Goal: Task Accomplishment & Management: Complete application form

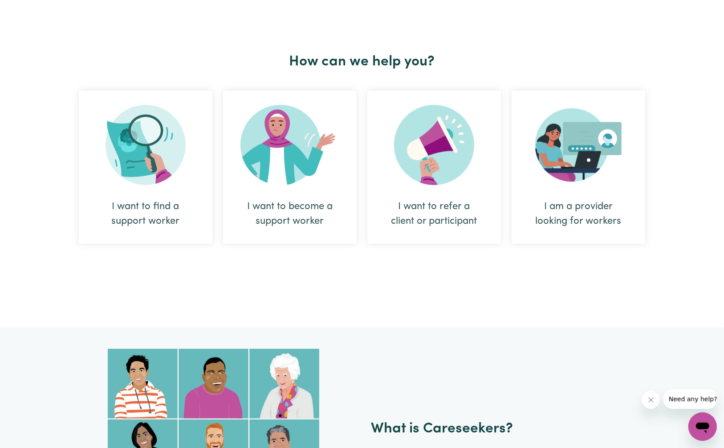
scroll to position [297, 0]
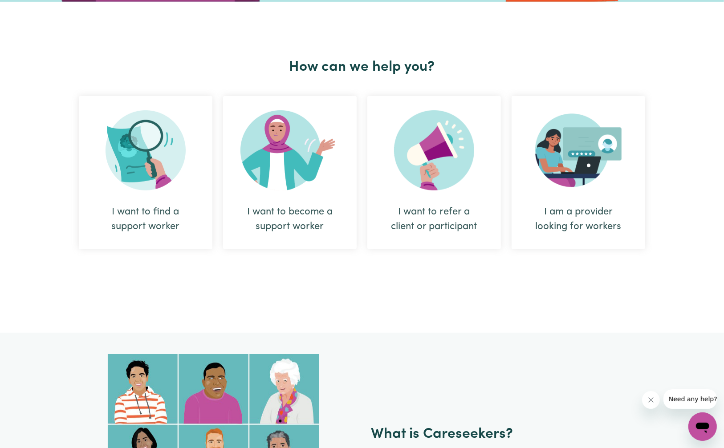
click at [587, 190] on img at bounding box center [578, 150] width 86 height 80
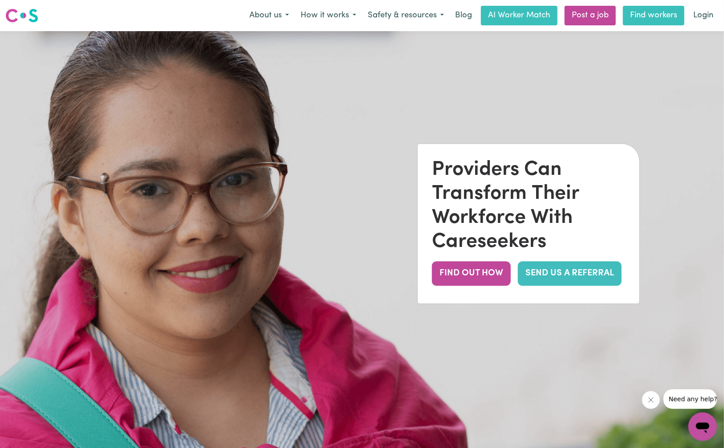
click at [644, 23] on link "Find workers" at bounding box center [653, 16] width 61 height 20
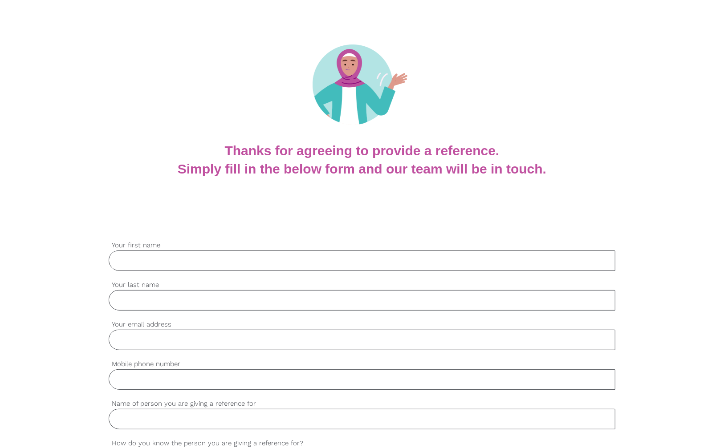
scroll to position [104, 0]
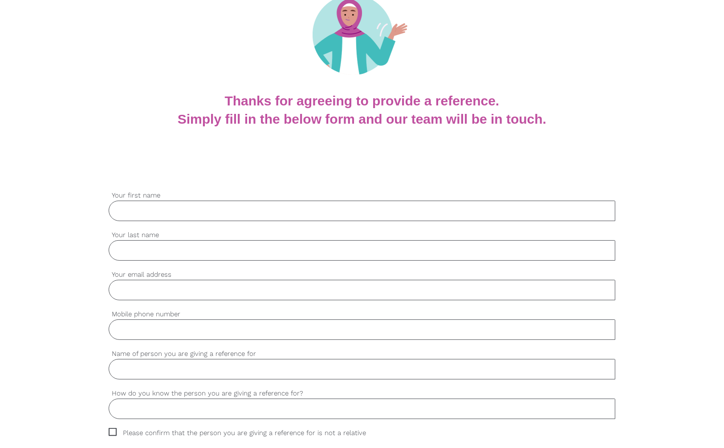
click at [208, 207] on input "Your first name" at bounding box center [362, 211] width 507 height 20
type input "Ronakkumar"
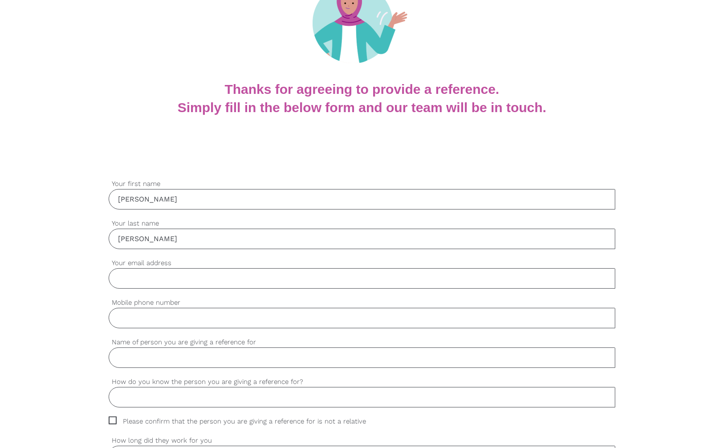
scroll to position [178, 0]
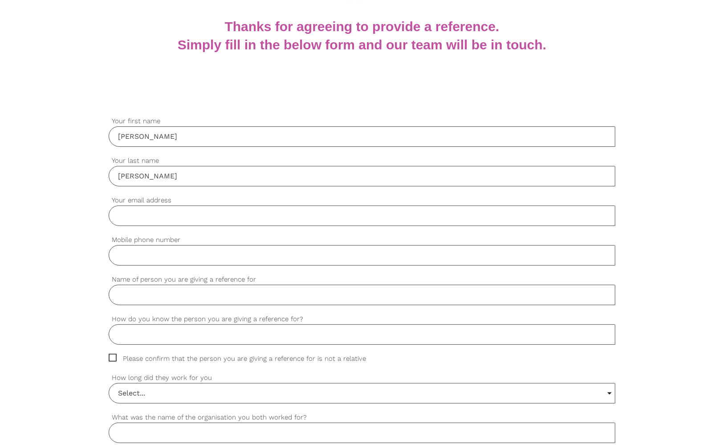
type input "Patel"
click at [252, 217] on input "Your email address" at bounding box center [362, 216] width 507 height 20
type input "ronak.hpr@gmail.com"
click at [169, 257] on input "Mobile phone number" at bounding box center [362, 255] width 507 height 20
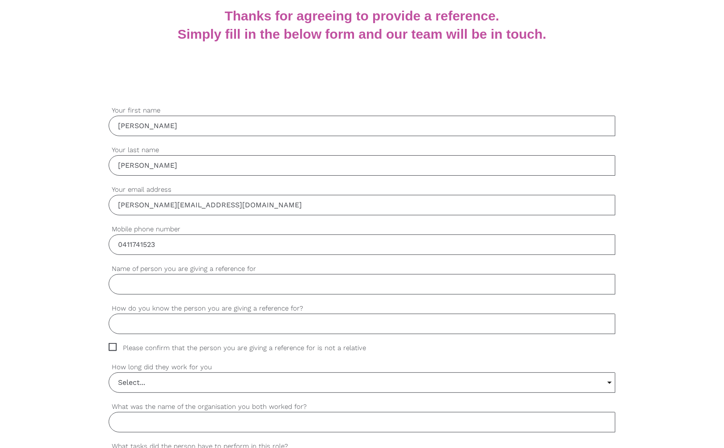
scroll to position [208, 0]
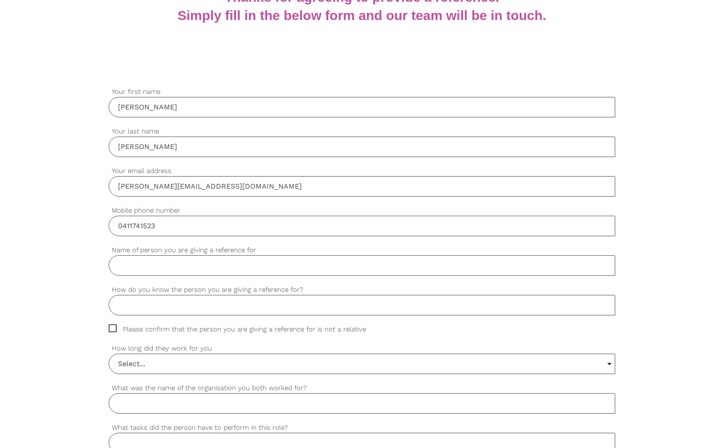
type input "0411741523"
click at [167, 263] on input "Name of person you are giving a reference for" at bounding box center [362, 266] width 507 height 20
click at [135, 264] on input "Name of person you are giving a reference for" at bounding box center [362, 266] width 507 height 20
click at [126, 263] on input "Pinkalben Lakhani" at bounding box center [362, 266] width 507 height 20
type input "Pinkalben Lakhani"
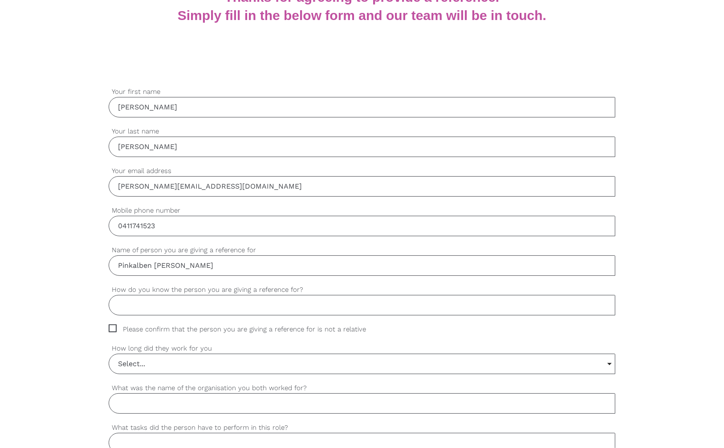
drag, startPoint x: 126, startPoint y: 263, endPoint x: 89, endPoint y: 257, distance: 37.4
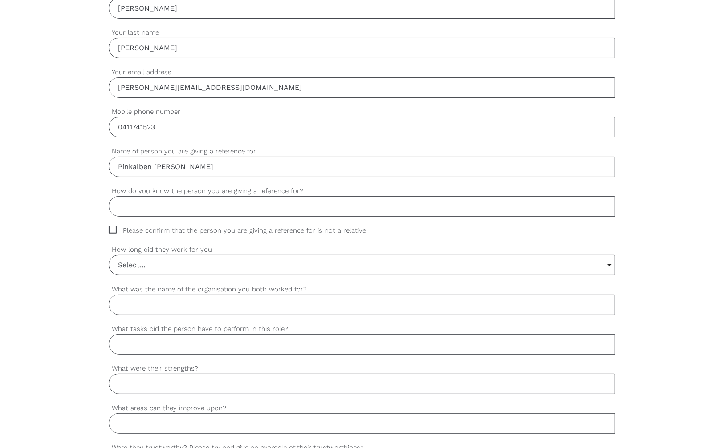
scroll to position [312, 0]
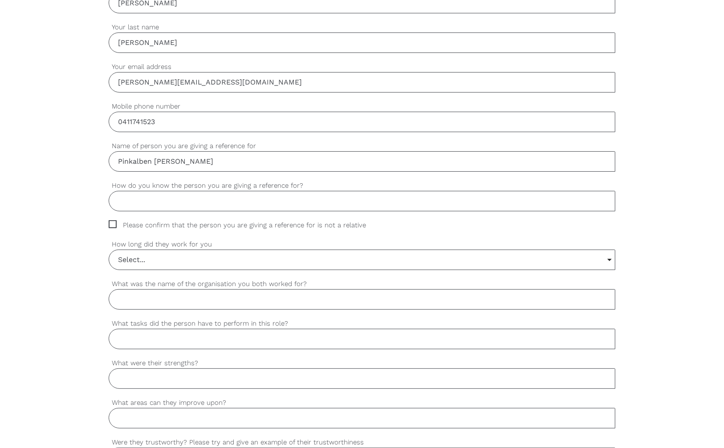
click at [191, 200] on input "How do you know the person you are giving a reference for?" at bounding box center [362, 201] width 507 height 20
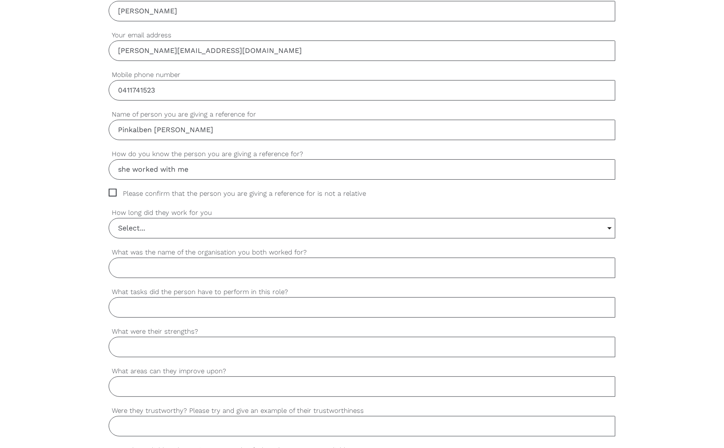
scroll to position [356, 0]
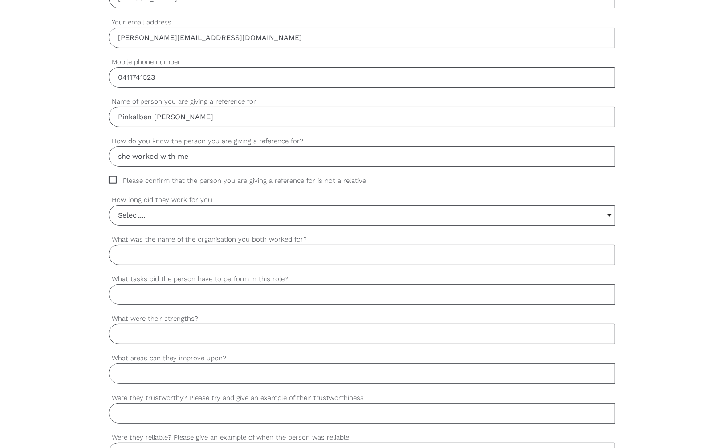
type input "she worked with me"
click at [113, 177] on span "Please confirm that the person you are giving a reference for is not a relative" at bounding box center [246, 181] width 274 height 10
click at [113, 177] on input "Please confirm that the person you are giving a reference for is not a relative" at bounding box center [112, 179] width 6 height 6
checkbox input "true"
click at [156, 217] on input "Select..." at bounding box center [362, 216] width 506 height 20
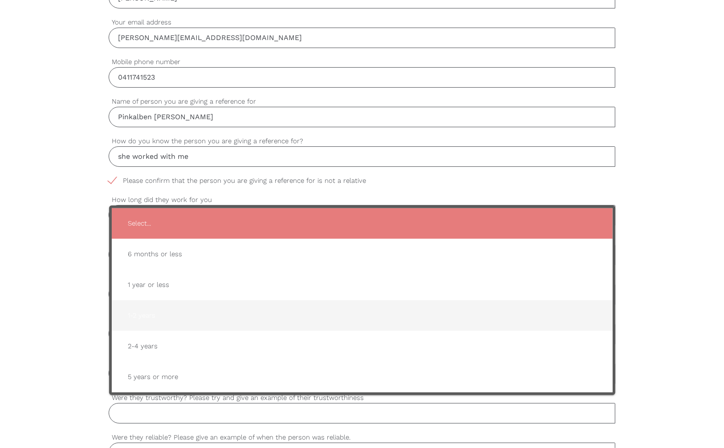
click at [175, 312] on span "1-2 years" at bounding box center [362, 316] width 483 height 22
type input "1-2 years"
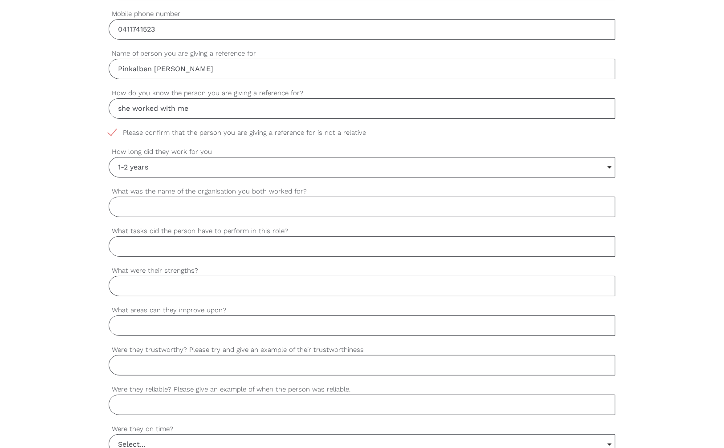
scroll to position [416, 0]
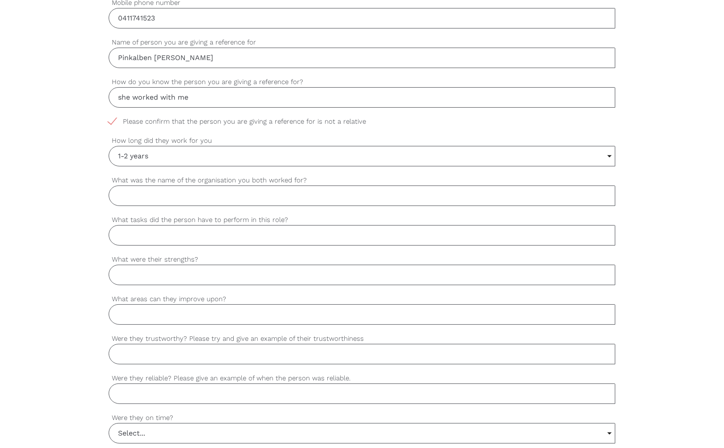
click at [188, 194] on input "What was the name of the organisation you both worked for?" at bounding box center [362, 196] width 507 height 20
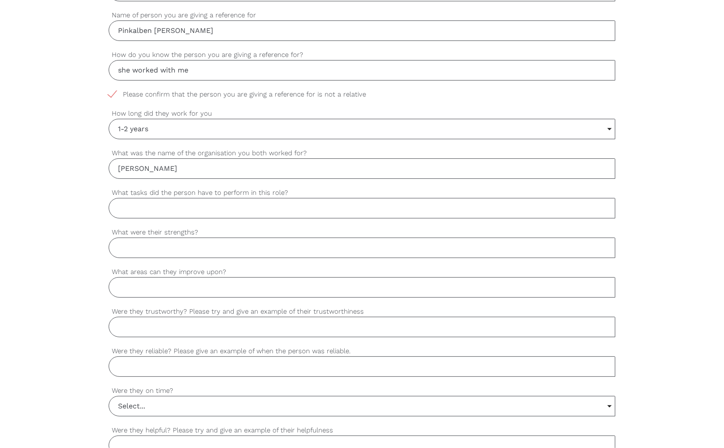
scroll to position [445, 0]
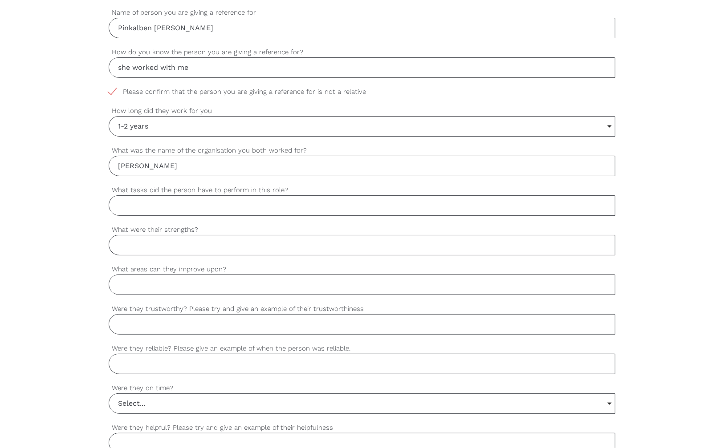
type input "Baps Swaminarayan Sanstha"
click at [187, 203] on input "What tasks did the person have to perform in this role?" at bounding box center [362, 206] width 507 height 20
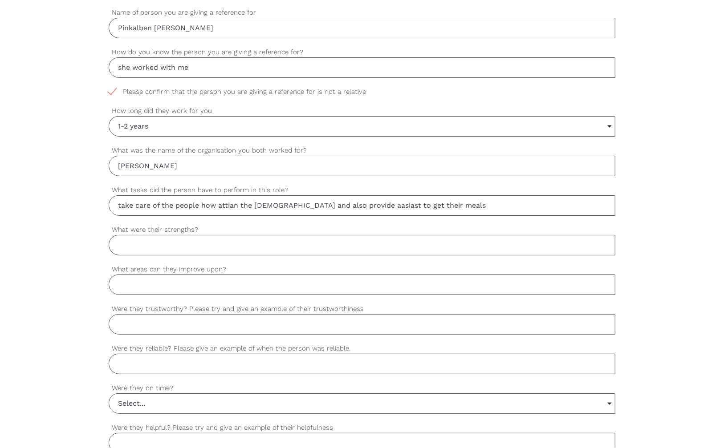
drag, startPoint x: 448, startPoint y: 201, endPoint x: 76, endPoint y: 197, distance: 372.8
click at [76, 197] on div "settings Ronakkumar Your first name settings Patel Your last name settings rona…" at bounding box center [362, 249] width 724 height 836
click at [460, 208] on input "take care of the people how attian the temple and also provide aasiast to get t…" at bounding box center [362, 206] width 507 height 20
drag, startPoint x: 436, startPoint y: 204, endPoint x: 79, endPoint y: 219, distance: 356.6
click at [79, 219] on div "settings Ronakkumar Your first name settings Patel Your last name settings rona…" at bounding box center [362, 249] width 724 height 836
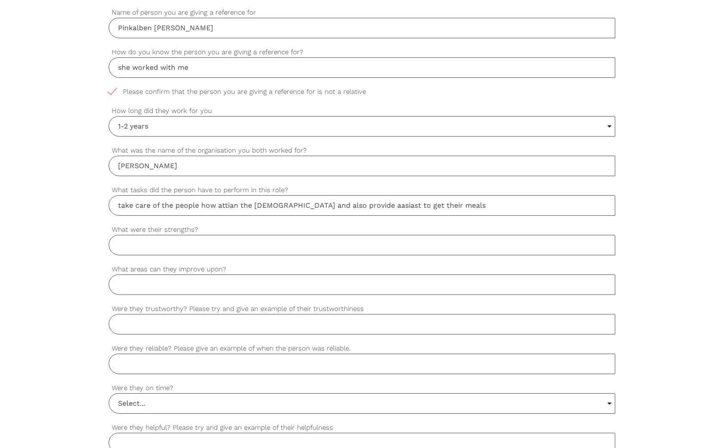
paste input "Take care of the people who attend the temple and also assist them in getting t…"
type input "Take care of the people who attend the temple and also assist them in getting t…"
click at [133, 241] on input "What were their strengths?" at bounding box center [362, 245] width 507 height 20
drag, startPoint x: 265, startPoint y: 244, endPoint x: 83, endPoint y: 253, distance: 182.4
click at [83, 253] on div "settings Ronakkumar Your first name settings Patel Your last name settings rona…" at bounding box center [362, 249] width 724 height 836
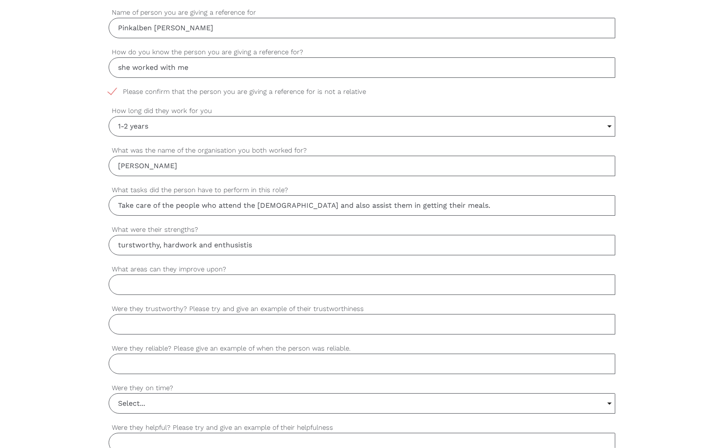
click at [269, 246] on input "turstworthy, hardwork and enthusistis" at bounding box center [362, 245] width 507 height 20
drag, startPoint x: 214, startPoint y: 244, endPoint x: 59, endPoint y: 256, distance: 155.8
click at [59, 256] on div "settings Ronakkumar Your first name settings Patel Your last name settings rona…" at bounding box center [362, 249] width 724 height 836
paste input "Trustworthy, hardworking, and enthusiastic"
type input "Trustworthy, hardworking, and enthusiastic"
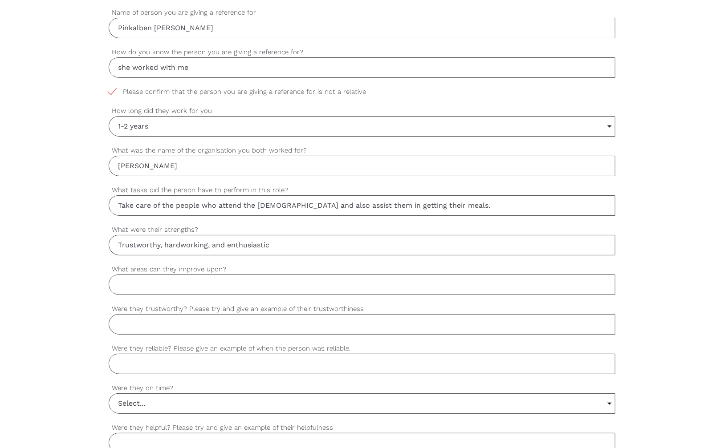
click at [142, 281] on input "What areas can they improve upon?" at bounding box center [362, 285] width 507 height 20
click at [152, 286] on input "What areas can they improve upon?" at bounding box center [362, 285] width 507 height 20
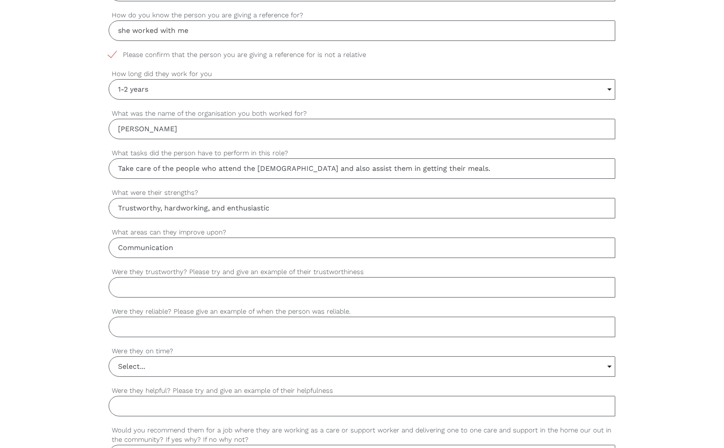
scroll to position [490, 0]
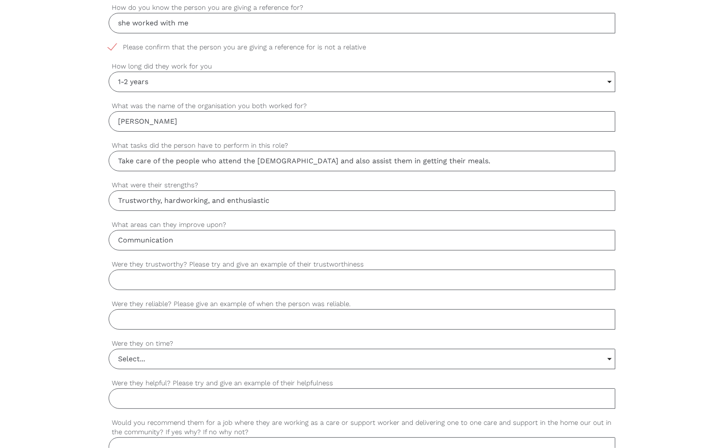
type input "Communication"
click at [182, 274] on input "Were they trustworthy? Please try and give an example of their trustworthiness" at bounding box center [362, 280] width 507 height 20
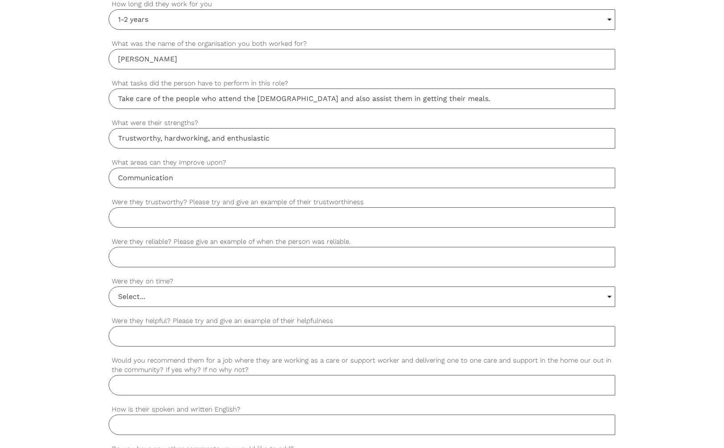
scroll to position [549, 0]
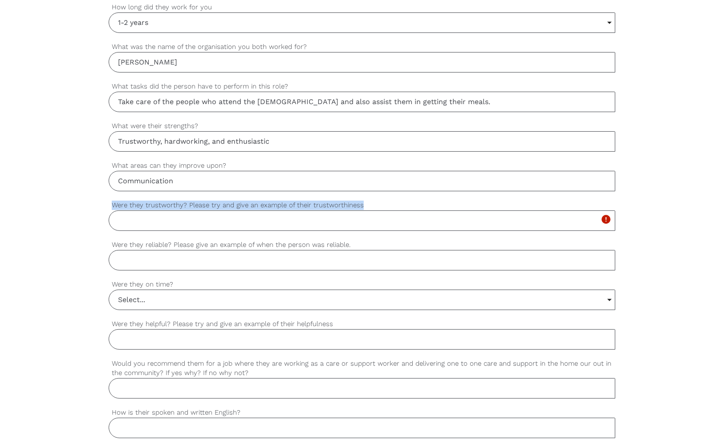
drag, startPoint x: 360, startPoint y: 199, endPoint x: 107, endPoint y: 206, distance: 252.6
click at [107, 206] on div "settings Ronakkumar Your first name settings Patel Your last name settings rona…" at bounding box center [362, 145] width 724 height 836
copy div "Were they trustworthy? Please try and give an example of their trustworthiness"
click at [338, 218] on input "Were they trustworthy? Please try and give an example of their trustworthiness" at bounding box center [362, 221] width 507 height 20
paste input "Yes, she was very trustworthy. For example, while volunteering with me at BAPS,…"
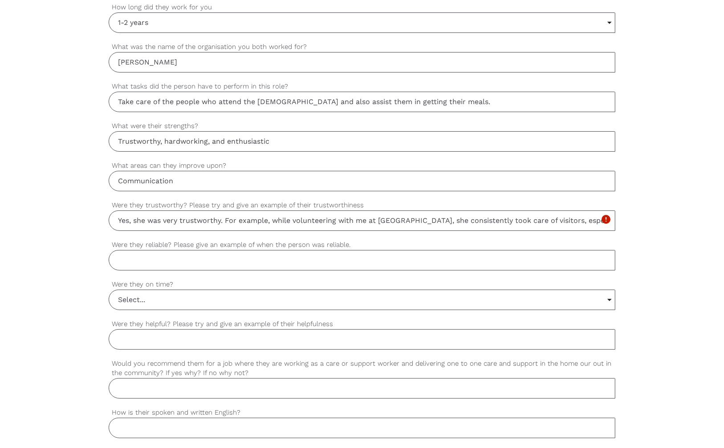
scroll to position [0, 571]
type input "Yes, she was very trustworthy. For example, while volunteering with me at BAPS,…"
drag, startPoint x: 350, startPoint y: 243, endPoint x: 104, endPoint y: 242, distance: 246.3
click at [104, 242] on div "settings Ronakkumar Your first name settings Patel Your last name settings rona…" at bounding box center [362, 145] width 724 height 836
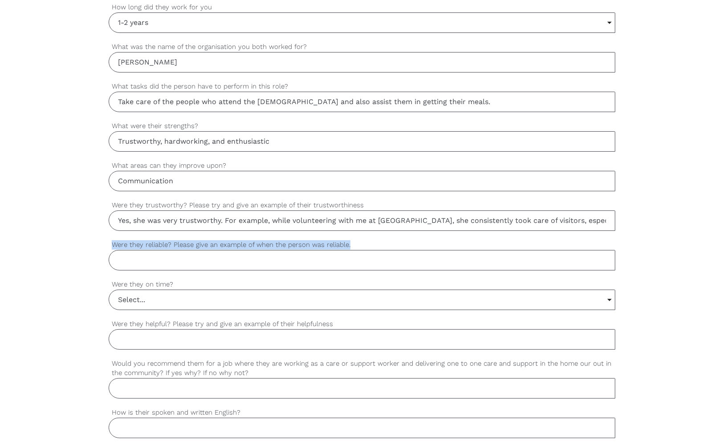
copy label "Were they reliable? Please give an example of when the person was reliable."
click at [139, 253] on input "Were they reliable? Please give an example of when the person was reliable." at bounding box center [362, 260] width 507 height 20
paste input "Yes, she was very reliable. For example, during her time volunteering at BAPS, …"
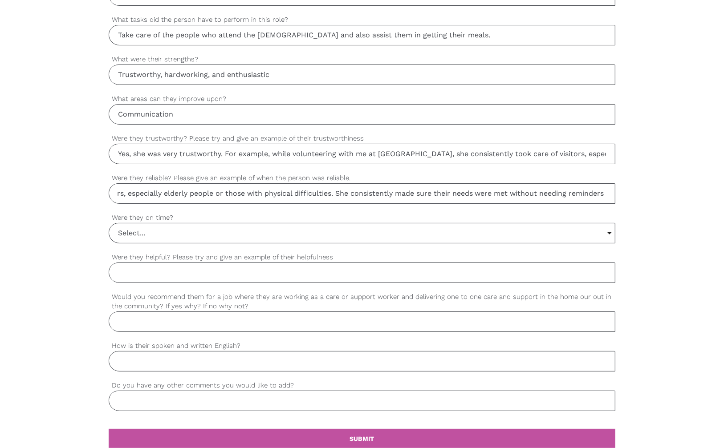
scroll to position [623, 0]
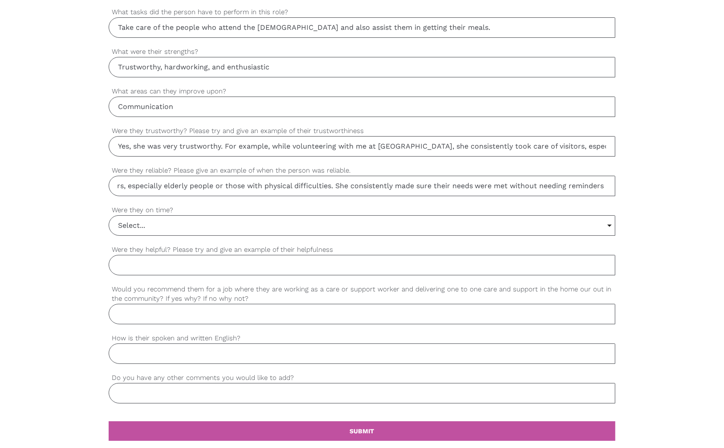
type input "Yes, she was very reliable. For example, during her time volunteering at BAPS, …"
click at [145, 222] on input "Select..." at bounding box center [362, 226] width 506 height 20
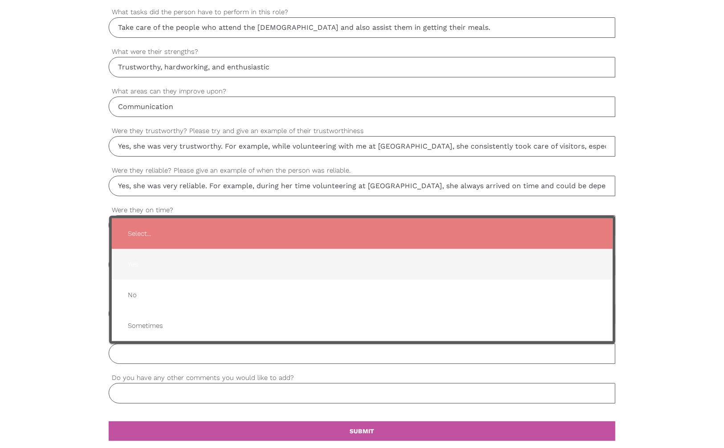
click at [151, 257] on span "Yes" at bounding box center [362, 265] width 483 height 22
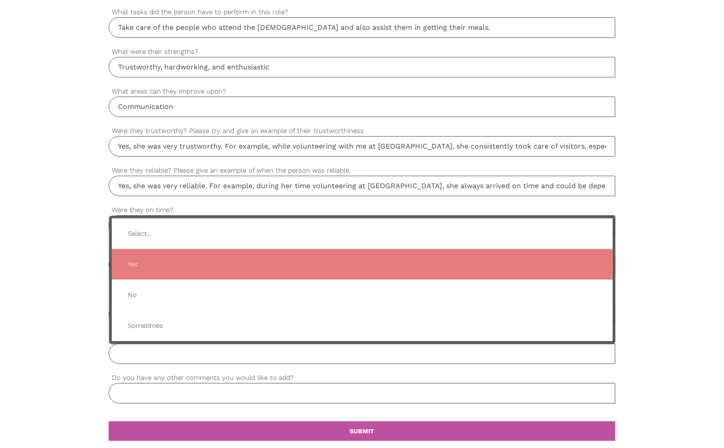
type input "Yes"
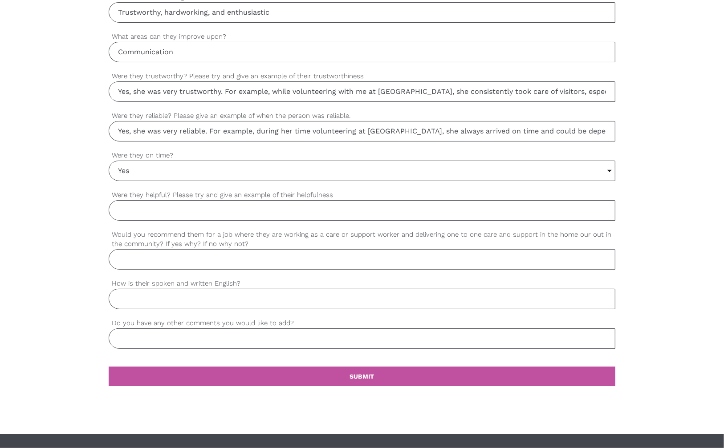
scroll to position [683, 0]
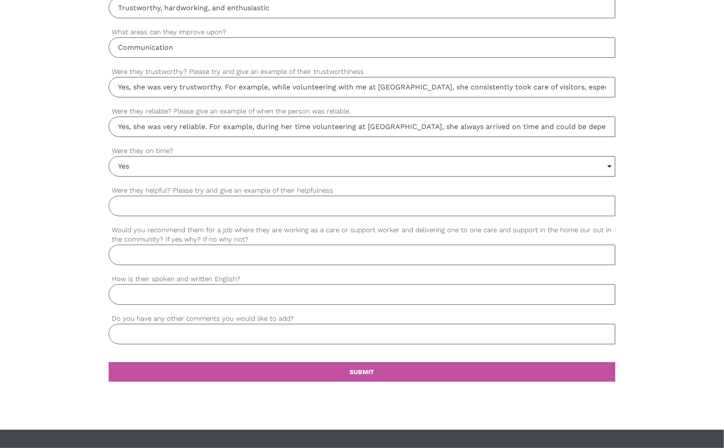
click at [150, 201] on input "Were they helpful? Please try and give an example of their helpfulness" at bounding box center [362, 206] width 507 height 20
drag, startPoint x: 338, startPoint y: 183, endPoint x: 118, endPoint y: 191, distance: 221.1
click at [118, 191] on div "Were they helpful? Please try and give an example of their helpfulness Please c…" at bounding box center [362, 201] width 507 height 31
copy div "Were they helpful? Please try and give an example of their helpfulness"
click at [166, 204] on input "Were they helpful? Please try and give an example of their helpfulness" at bounding box center [362, 206] width 507 height 20
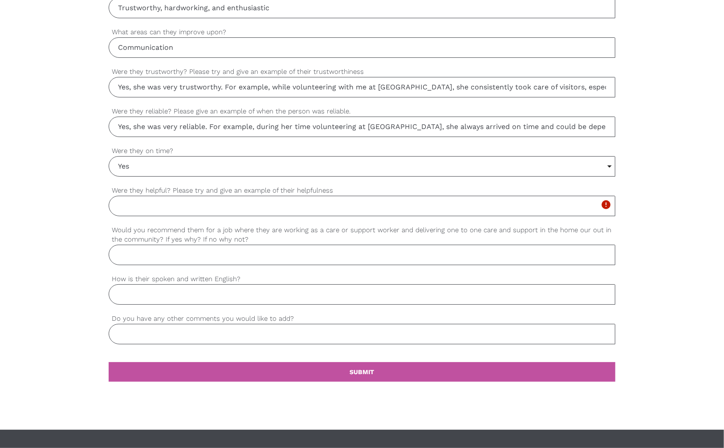
paste input "Yes, she was very helpful. For example, while volunteering at BAPS, she assiste…"
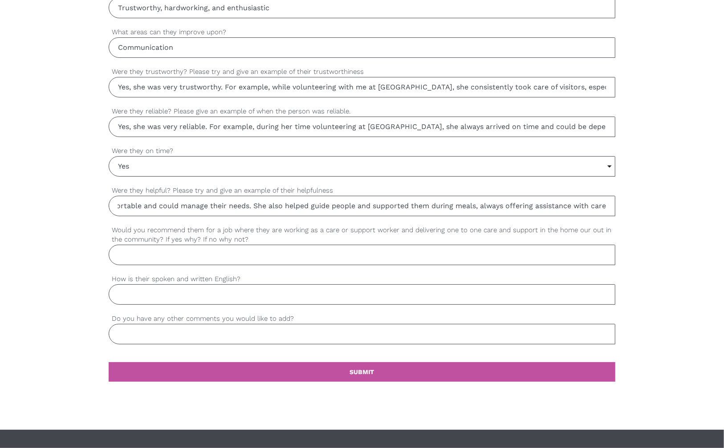
scroll to position [0, 609]
type input "Yes, she was very helpful. For example, while volunteering at BAPS, she assiste…"
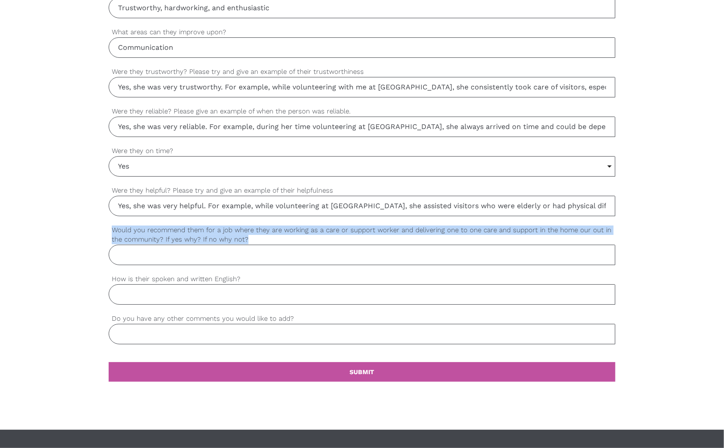
drag, startPoint x: 250, startPoint y: 235, endPoint x: 104, endPoint y: 221, distance: 146.3
click at [104, 221] on div "settings Ronakkumar Your first name settings Patel Your last name settings rona…" at bounding box center [362, 12] width 724 height 836
copy label "Would you recommend them for a job where they are working as a care or support …"
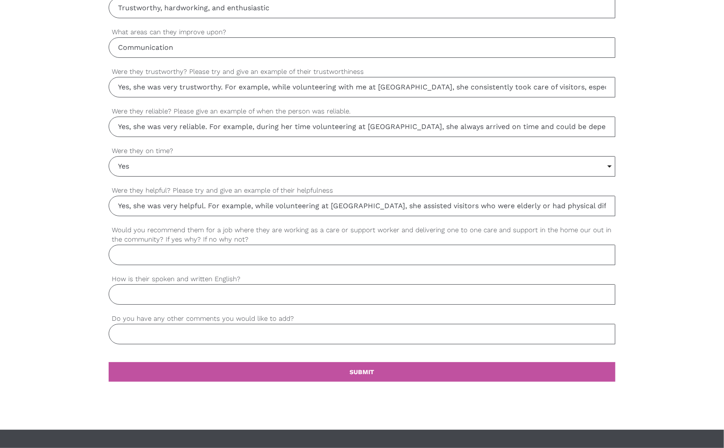
click at [155, 245] on input "Would you recommend them for a job where they are working as a care or support …" at bounding box center [362, 255] width 507 height 20
paste input "Yes, I would definitely recommend her for a role as a care or support worker. W…"
type input "Yes, I would definitely recommend her for a role as a care or support worker. W…"
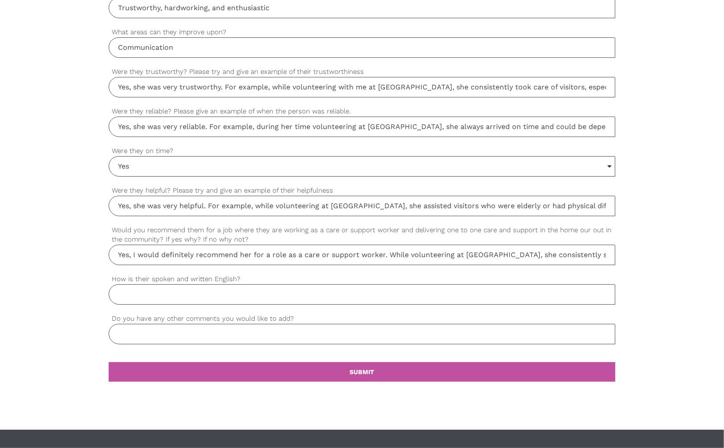
click at [197, 290] on input "How is their spoken and written English?" at bounding box center [362, 295] width 507 height 20
click at [174, 288] on input "How is their spoken and written English?" at bounding box center [362, 295] width 507 height 20
drag, startPoint x: 243, startPoint y: 273, endPoint x: 121, endPoint y: 277, distance: 122.1
click at [121, 277] on label "How is their spoken and written English?" at bounding box center [362, 279] width 507 height 10
click at [261, 277] on label "How is their spoken and written English?" at bounding box center [362, 279] width 507 height 10
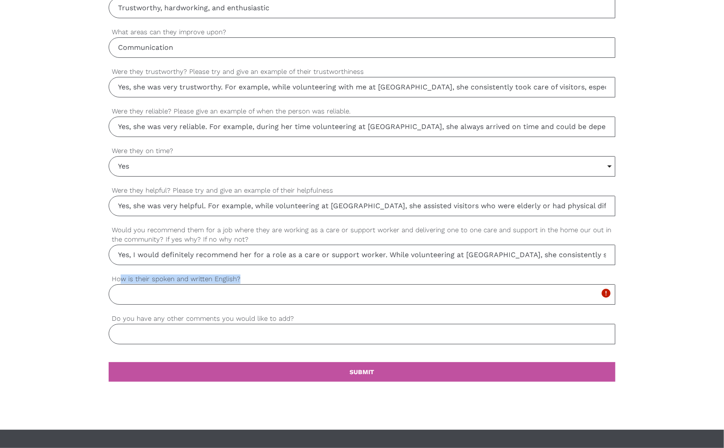
click at [261, 285] on input "How is their spoken and written English?" at bounding box center [362, 295] width 507 height 20
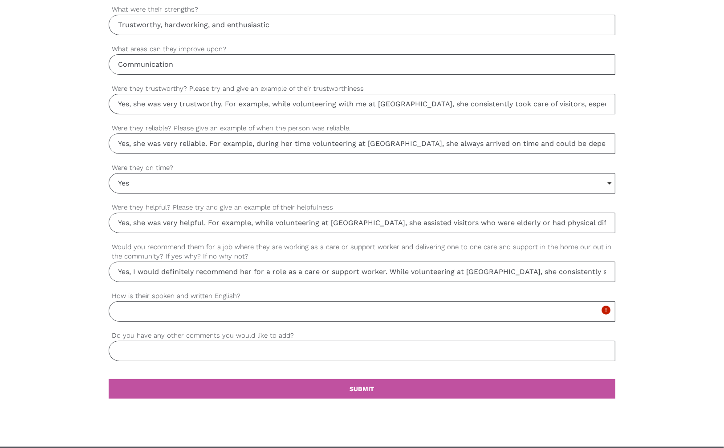
scroll to position [623, 0]
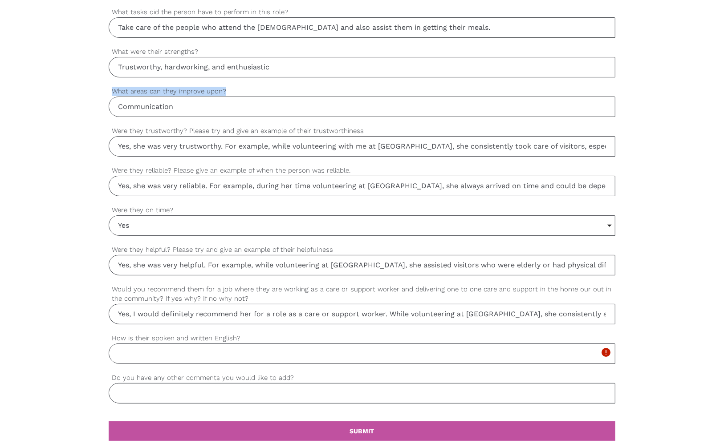
drag, startPoint x: 229, startPoint y: 88, endPoint x: 104, endPoint y: 87, distance: 125.1
click at [104, 87] on div "settings Ronakkumar Your first name settings Patel Your last name settings rona…" at bounding box center [362, 71] width 724 height 836
copy label "What areas can they improve upon?"
drag, startPoint x: 222, startPoint y: 106, endPoint x: 211, endPoint y: 107, distance: 10.7
click at [222, 106] on input "Communication" at bounding box center [362, 107] width 507 height 20
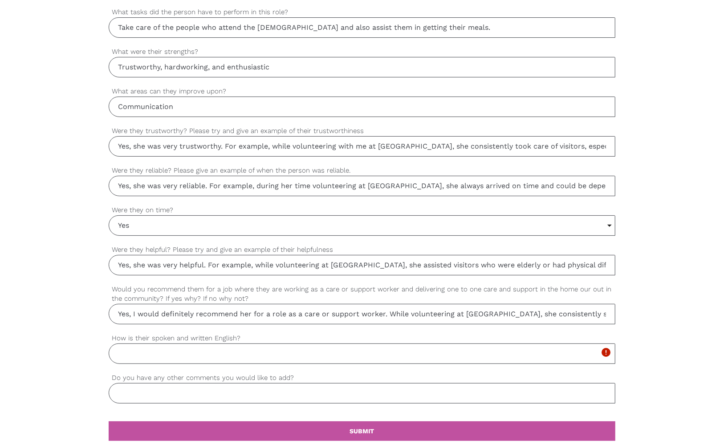
drag, startPoint x: 109, startPoint y: 110, endPoint x: 31, endPoint y: 115, distance: 78.6
click at [31, 115] on div "settings Ronakkumar Your first name settings Patel Your last name settings rona…" at bounding box center [362, 71] width 724 height 836
paste input "She is very dedicated and caring, but like anyone, there is always room for gro…"
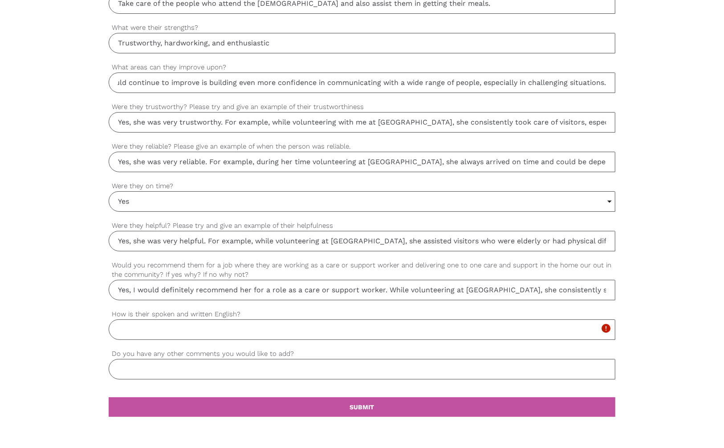
scroll to position [683, 0]
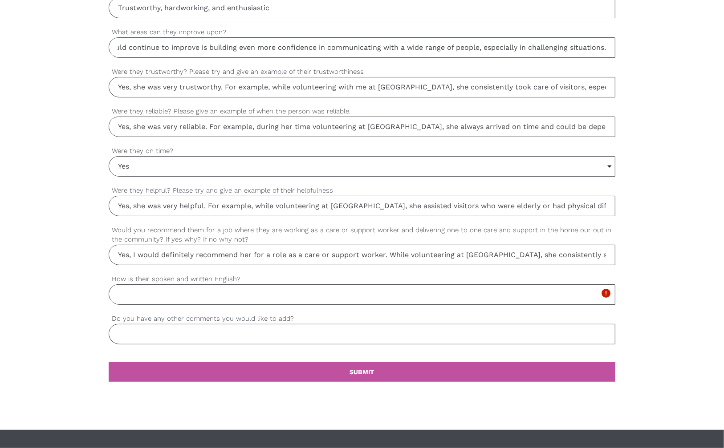
type input "She is very dedicated and caring, but like anyone, there is always room for gro…"
click at [151, 285] on input "How is their spoken and written English?" at bounding box center [362, 295] width 507 height 20
drag, startPoint x: 245, startPoint y: 278, endPoint x: 97, endPoint y: 277, distance: 148.3
click at [97, 277] on div "settings Ronakkumar Your first name settings Patel Your last name settings rona…" at bounding box center [362, 12] width 724 height 836
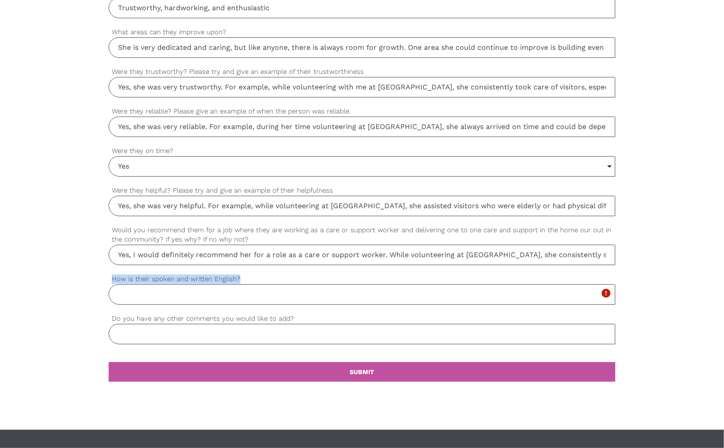
copy label "How is their spoken and written English?"
click at [155, 285] on input "How is their spoken and written English?" at bounding box center [362, 295] width 507 height 20
paste input "Her spoken and written English are good. She communicates clearly with visitors…"
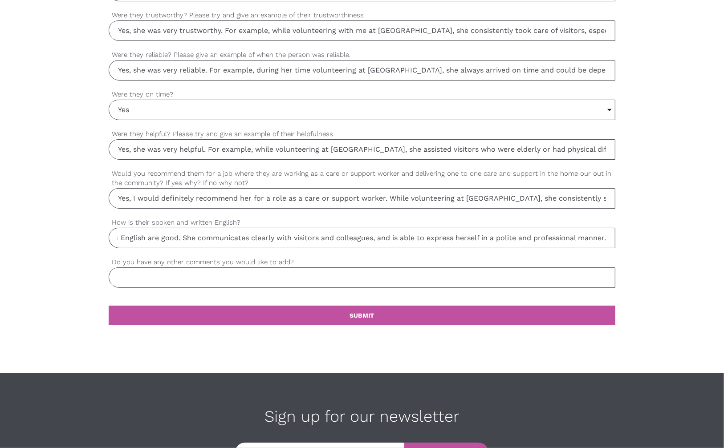
scroll to position [757, 0]
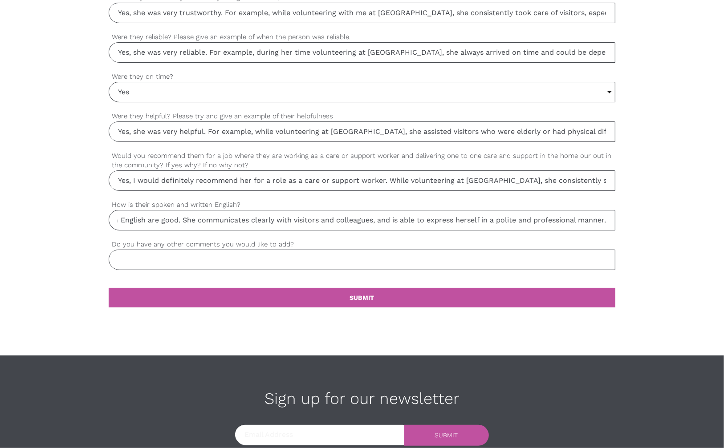
type input "Her spoken and written English are good. She communicates clearly with visitors…"
click at [183, 252] on input "Do you have any other comments you would like to add?" at bounding box center [362, 260] width 507 height 20
drag, startPoint x: 298, startPoint y: 240, endPoint x: 139, endPoint y: 245, distance: 160.0
click at [139, 245] on div "Do you have any other comments you would like to add? Please complete this mand…" at bounding box center [362, 255] width 507 height 31
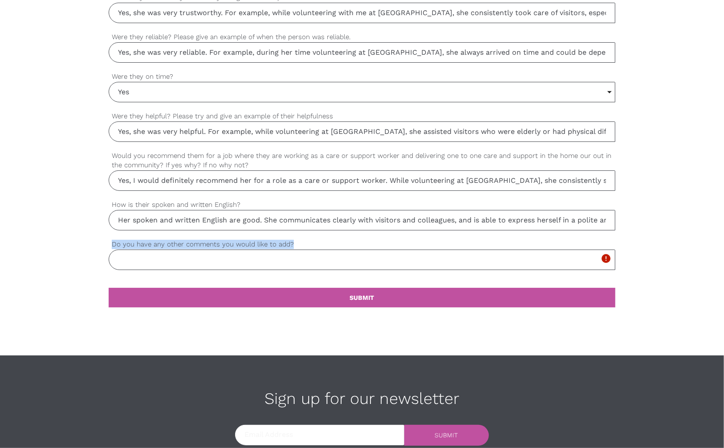
copy div "Do you have any other comments you would like to add?"
click at [170, 253] on input "Do you have any other comments you would like to add?" at bounding box center [362, 260] width 507 height 20
paste input "She is a caring, trustworthy, and reliable person who always puts others’ needs…"
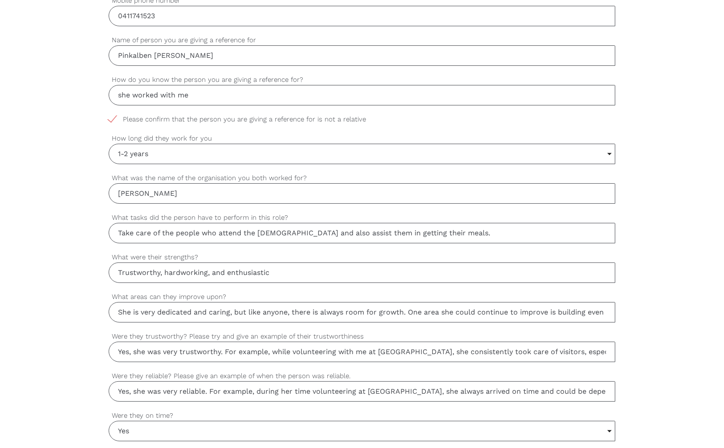
scroll to position [416, 0]
type input "She is a caring, trustworthy, and reliable person who always puts others’ needs…"
drag, startPoint x: 193, startPoint y: 96, endPoint x: 100, endPoint y: 97, distance: 92.6
click at [100, 97] on div "settings Ronakkumar Your first name settings Patel Your last name settings rona…" at bounding box center [362, 279] width 724 height 836
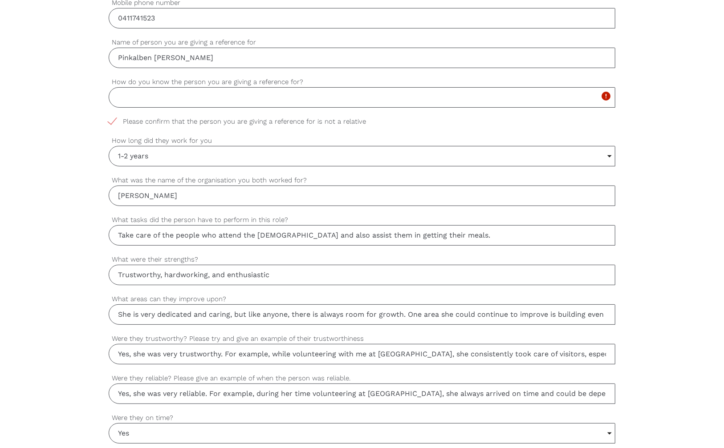
click at [139, 99] on input "How do you know the person you are giving a reference for?" at bounding box center [362, 97] width 507 height 20
paste input "We volunteered together in the same organisation, BAPS, where I had the opportu…"
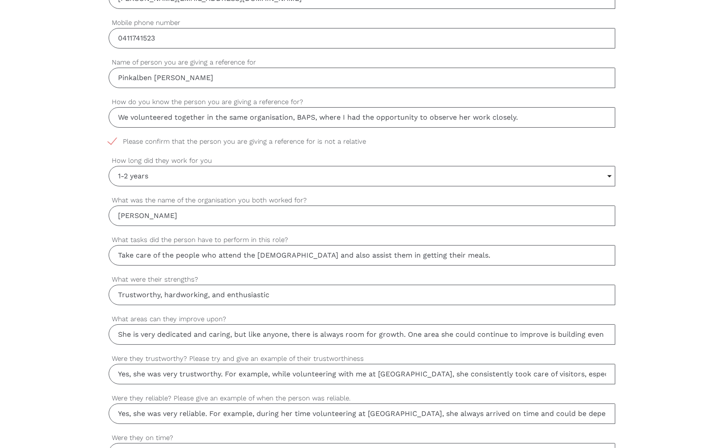
scroll to position [356, 0]
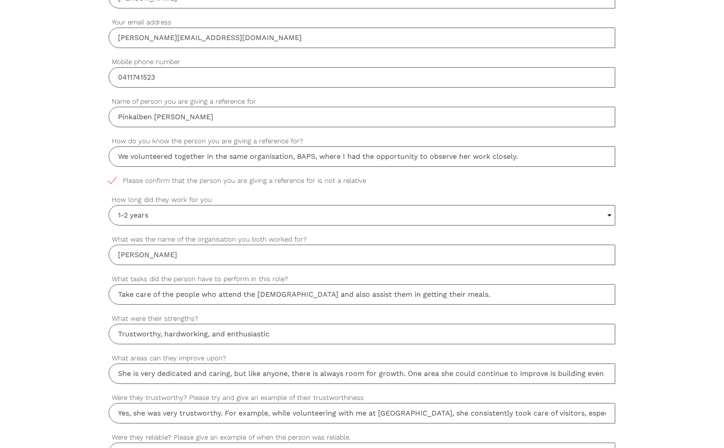
click at [269, 154] on input "We volunteered together in the same organisation, BAPS, where I had the opportu…" at bounding box center [362, 157] width 507 height 20
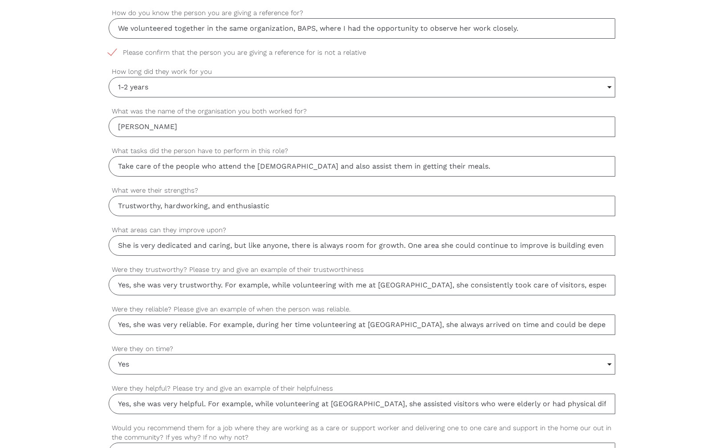
scroll to position [490, 0]
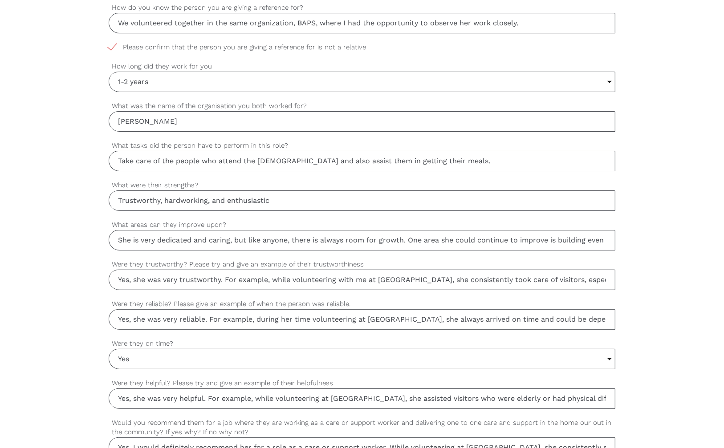
type input "We volunteered together in the same organization, BAPS, where I had the opportu…"
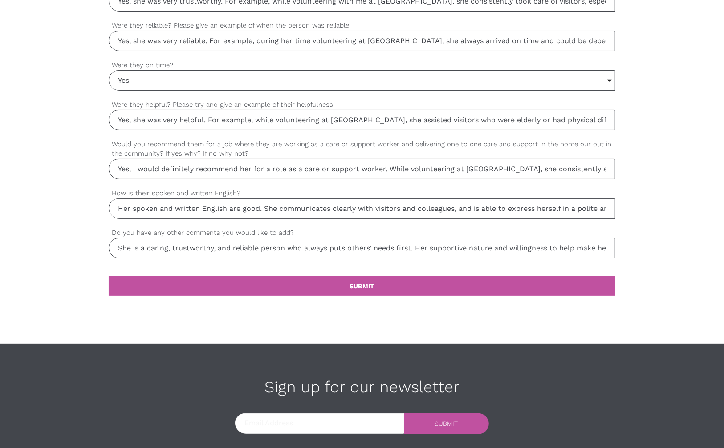
scroll to position [772, 0]
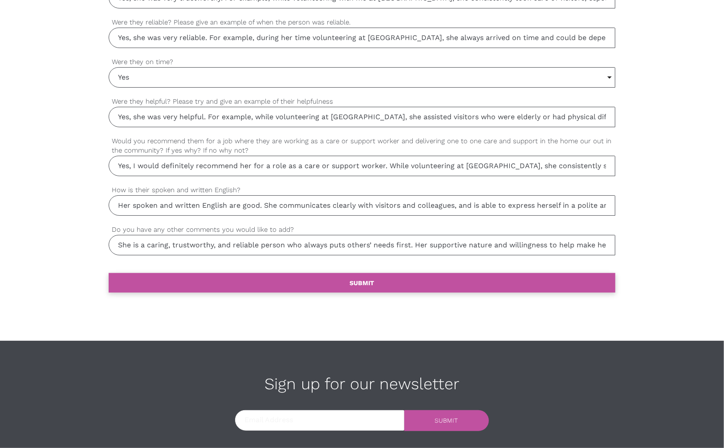
click at [284, 275] on link "settings SUBMIT" at bounding box center [362, 283] width 507 height 20
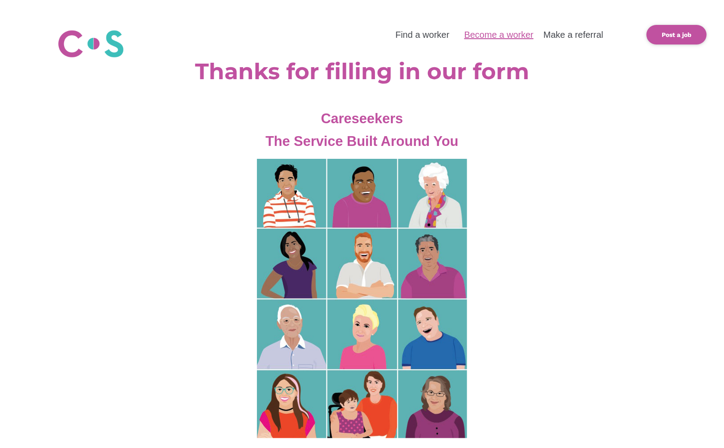
click at [506, 35] on link "Become a worker" at bounding box center [498, 35] width 69 height 10
click at [411, 37] on link "Find a worker" at bounding box center [422, 35] width 54 height 10
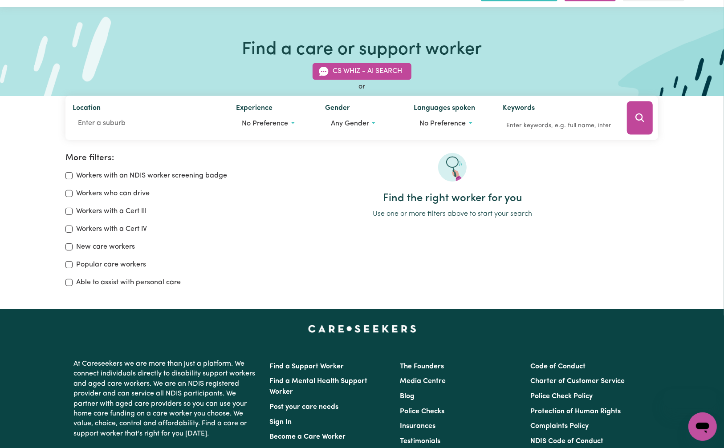
scroll to position [29, 0]
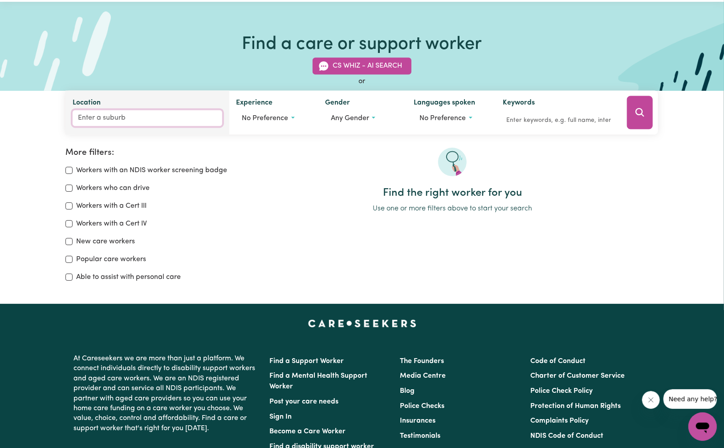
click at [105, 120] on input "Location" at bounding box center [147, 118] width 149 height 16
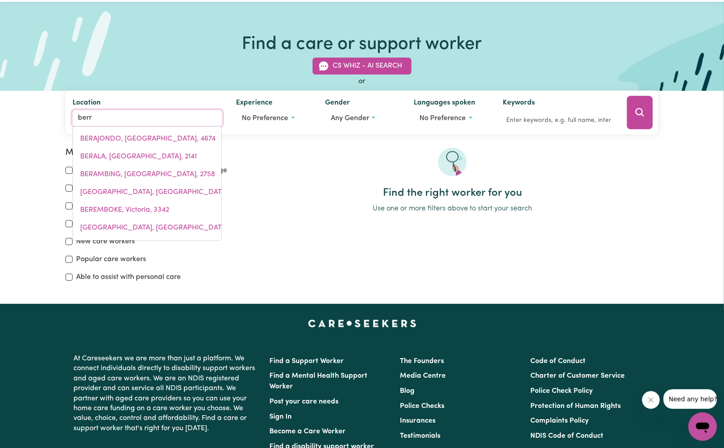
type input "berri"
type input "berri, [GEOGRAPHIC_DATA], 5343"
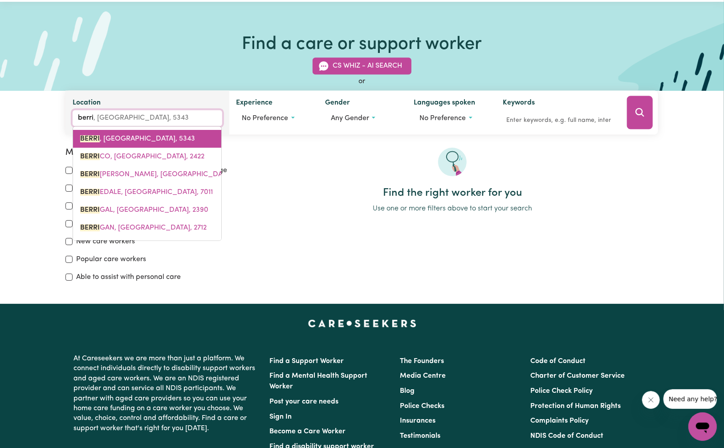
click at [157, 134] on link "[GEOGRAPHIC_DATA] , [GEOGRAPHIC_DATA], 5343" at bounding box center [147, 139] width 148 height 18
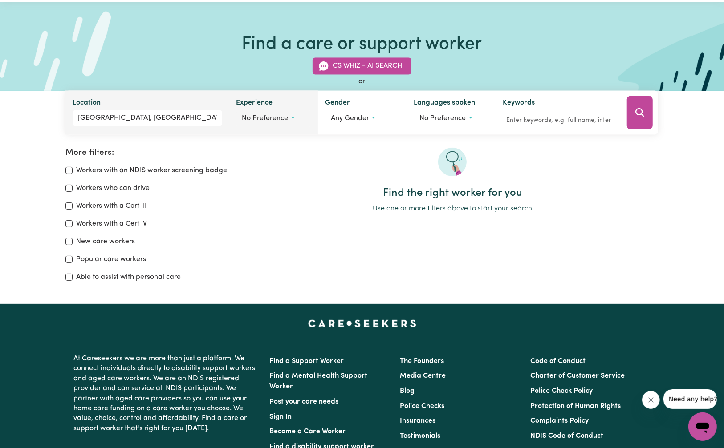
click at [277, 124] on button "No preference" at bounding box center [273, 118] width 75 height 17
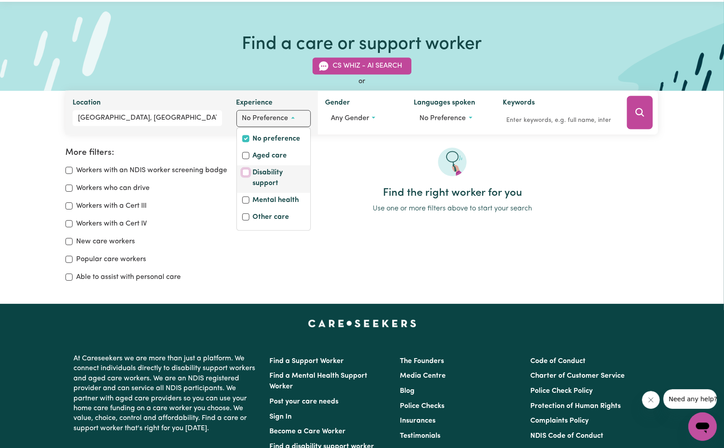
click at [246, 172] on input "Disability support" at bounding box center [245, 172] width 7 height 7
checkbox input "true"
checkbox input "false"
click at [247, 152] on input "Aged care" at bounding box center [245, 155] width 7 height 7
checkbox input "true"
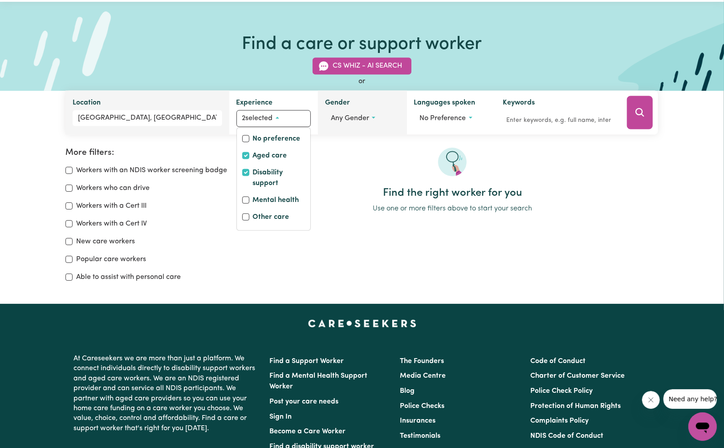
click at [364, 119] on span "Any gender" at bounding box center [350, 118] width 38 height 7
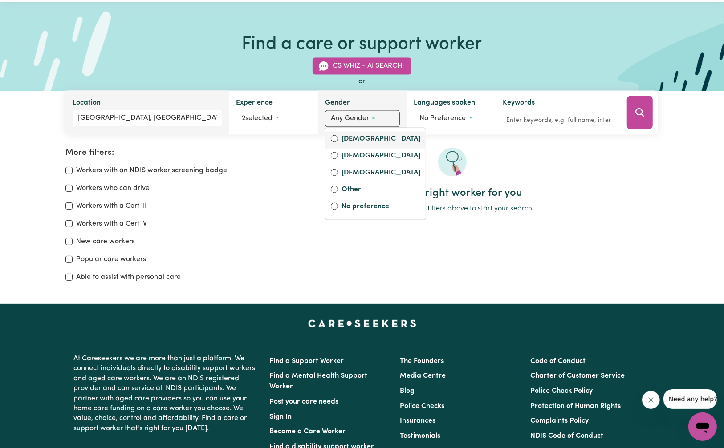
click at [348, 147] on div "[DEMOGRAPHIC_DATA]" at bounding box center [376, 140] width 100 height 17
click at [354, 137] on label "[DEMOGRAPHIC_DATA]" at bounding box center [381, 140] width 79 height 12
click at [338, 137] on input "[DEMOGRAPHIC_DATA]" at bounding box center [334, 138] width 7 height 7
radio input "true"
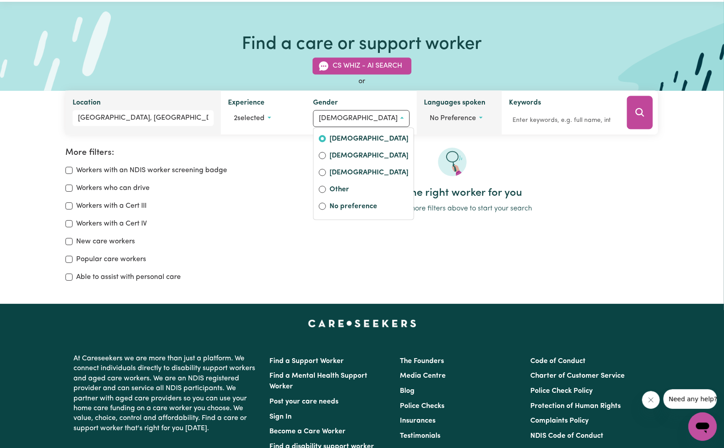
click at [448, 119] on span "No preference" at bounding box center [453, 118] width 46 height 7
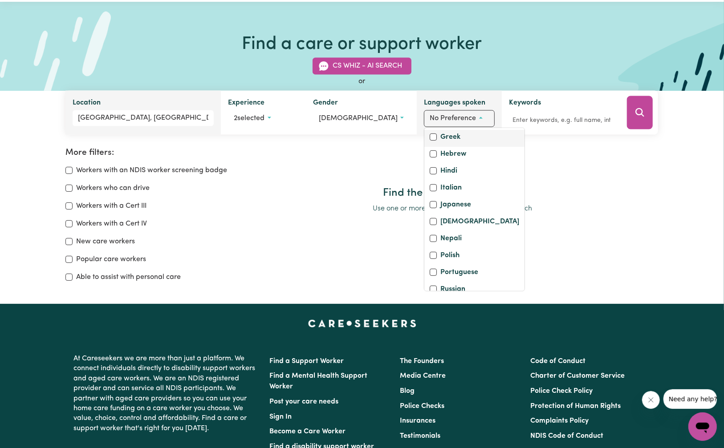
scroll to position [237, 0]
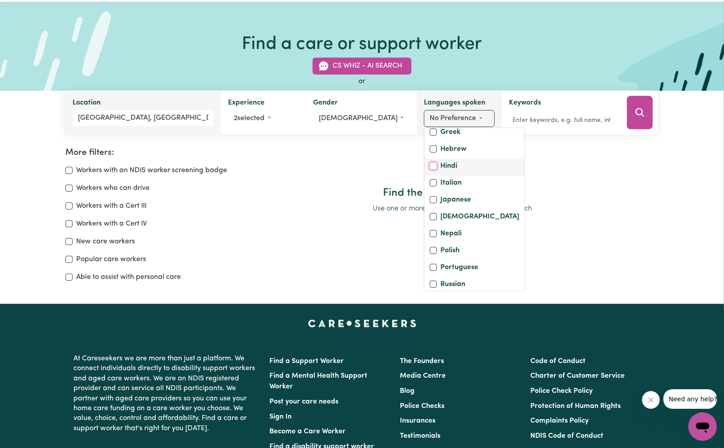
click at [430, 170] on input "Hindi" at bounding box center [433, 166] width 7 height 7
checkbox input "true"
checkbox input "false"
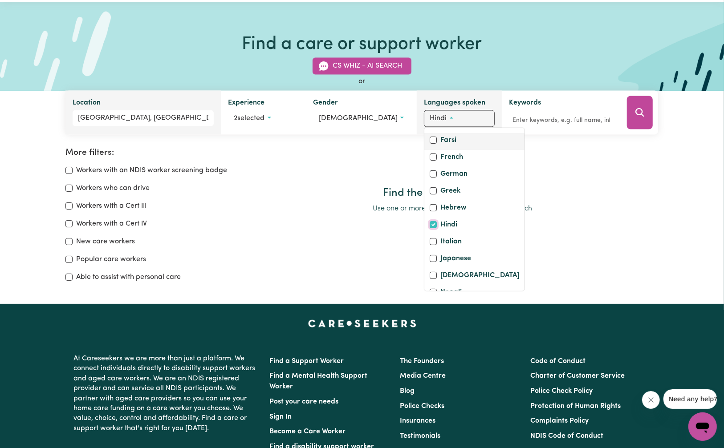
scroll to position [178, 0]
click at [430, 131] on div "English" at bounding box center [475, 124] width 90 height 12
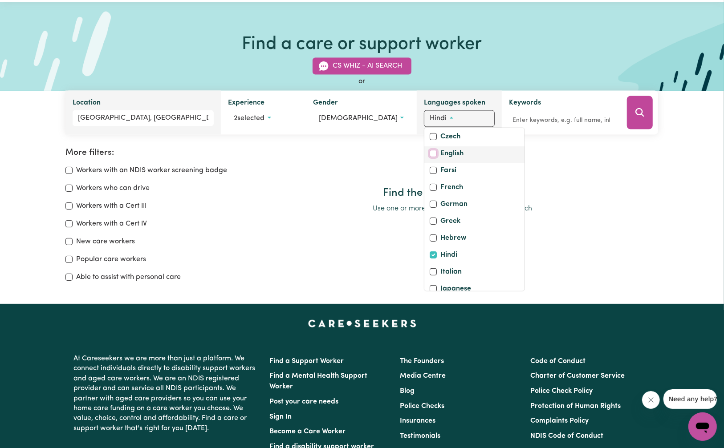
click at [430, 157] on input "English" at bounding box center [433, 153] width 7 height 7
checkbox input "true"
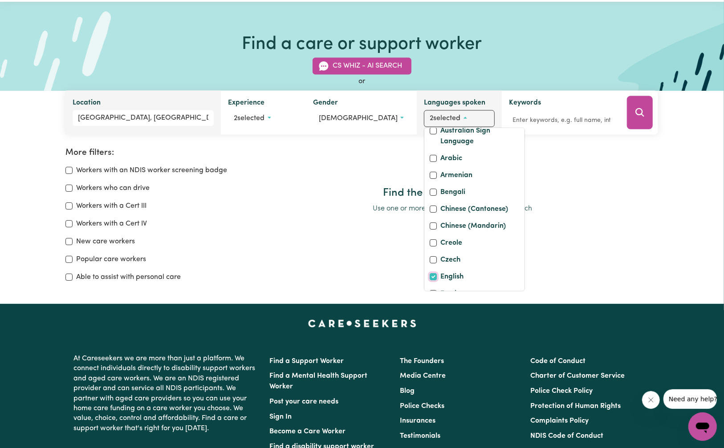
scroll to position [15, 0]
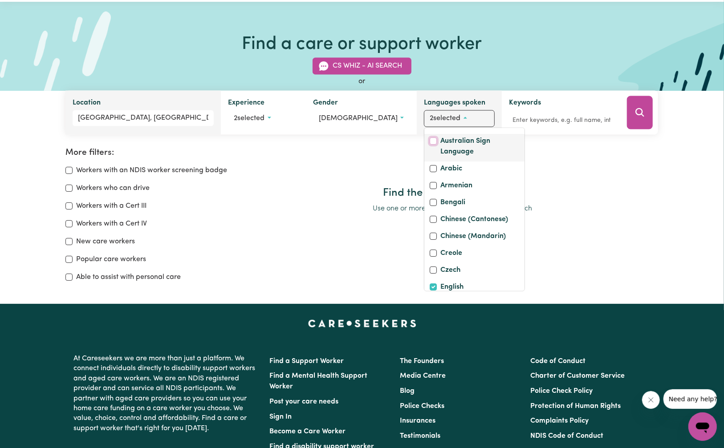
click at [430, 145] on input "Australian Sign Language" at bounding box center [433, 141] width 7 height 7
checkbox input "true"
click at [541, 156] on div at bounding box center [453, 167] width 412 height 39
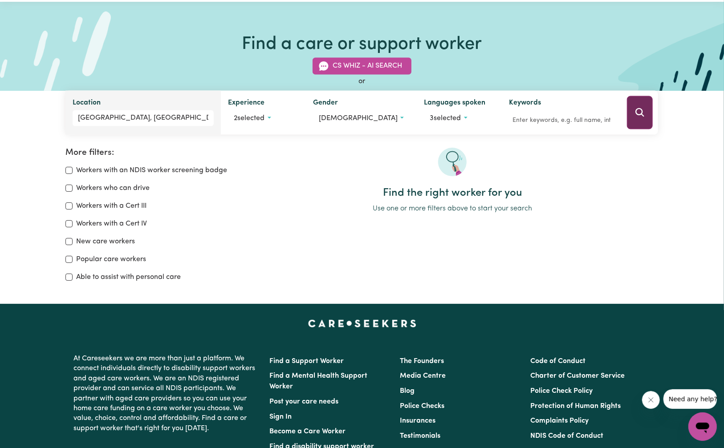
click at [636, 115] on icon "Search" at bounding box center [640, 112] width 11 height 11
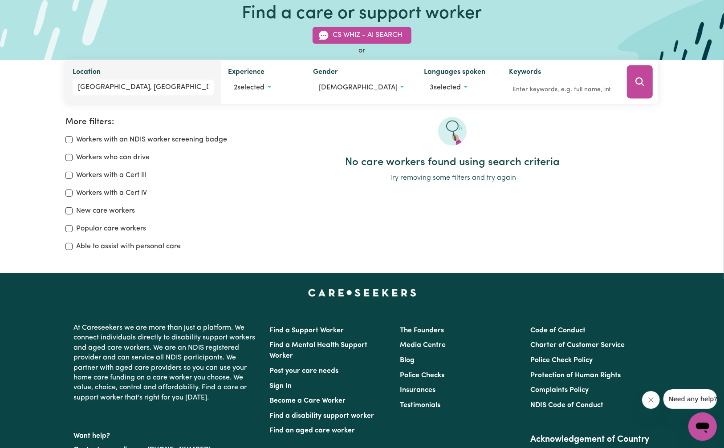
scroll to position [45, 0]
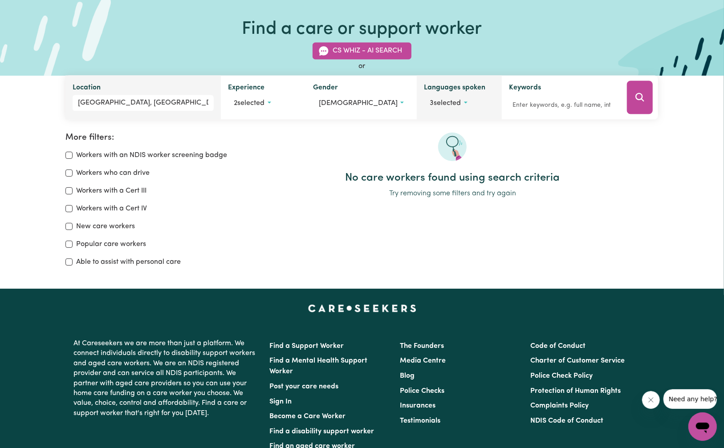
click at [448, 108] on button "3 selected" at bounding box center [459, 103] width 70 height 17
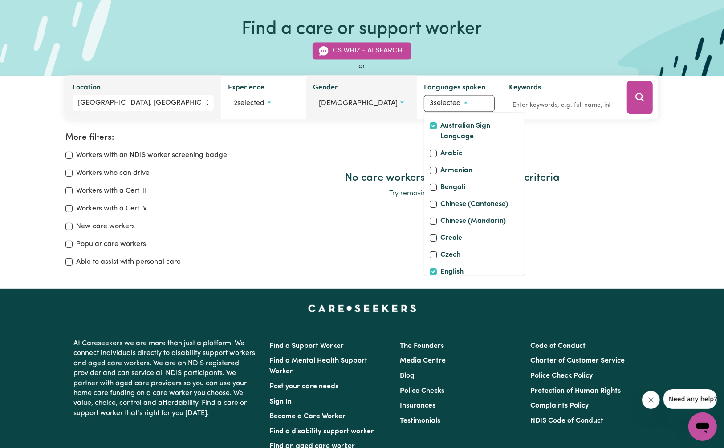
click at [340, 104] on span "[DEMOGRAPHIC_DATA]" at bounding box center [358, 103] width 79 height 7
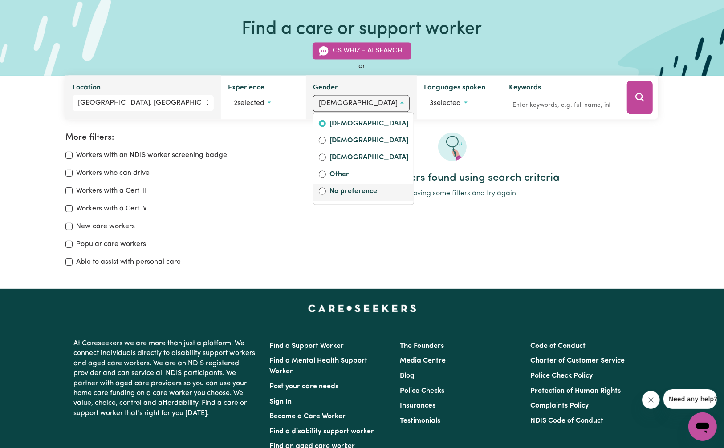
click at [346, 191] on label "No preference" at bounding box center [369, 192] width 79 height 12
click at [326, 191] on input "No preference" at bounding box center [322, 191] width 7 height 7
radio input "false"
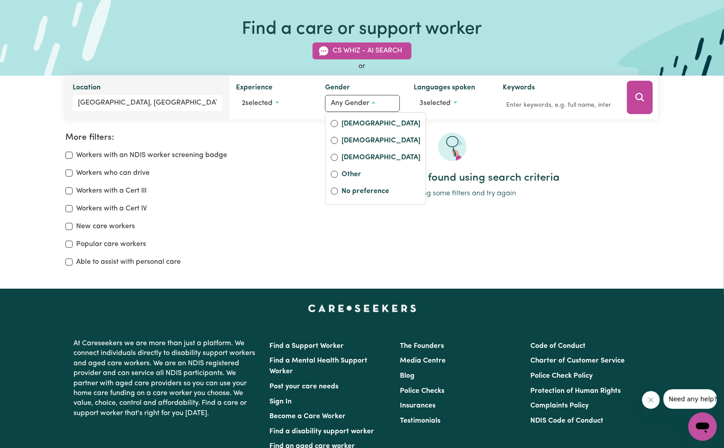
click at [638, 92] on button "Search" at bounding box center [640, 97] width 26 height 33
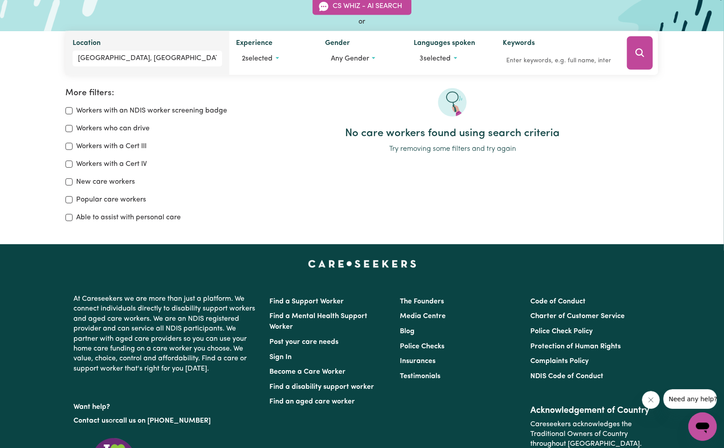
scroll to position [89, 0]
click at [439, 65] on button "3 selected" at bounding box center [451, 59] width 75 height 17
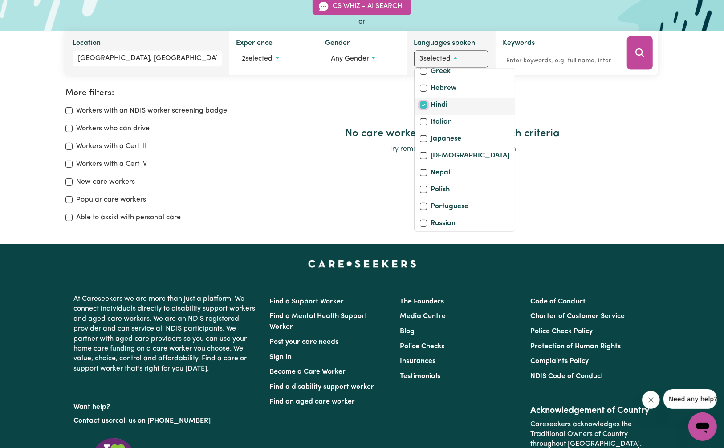
click at [421, 109] on input "Hindi" at bounding box center [423, 105] width 7 height 7
checkbox input "false"
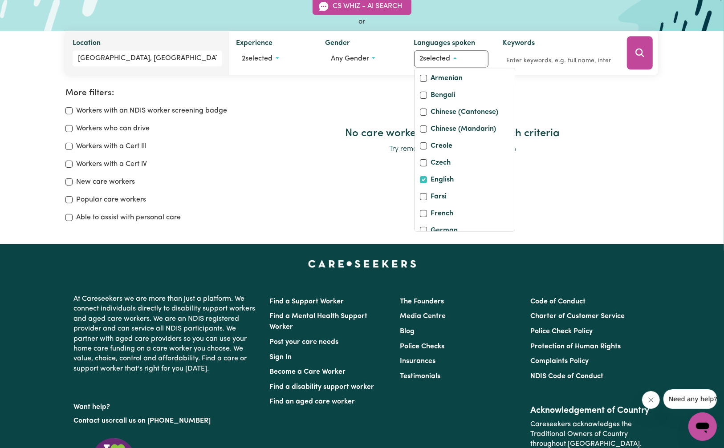
scroll to position [61, 0]
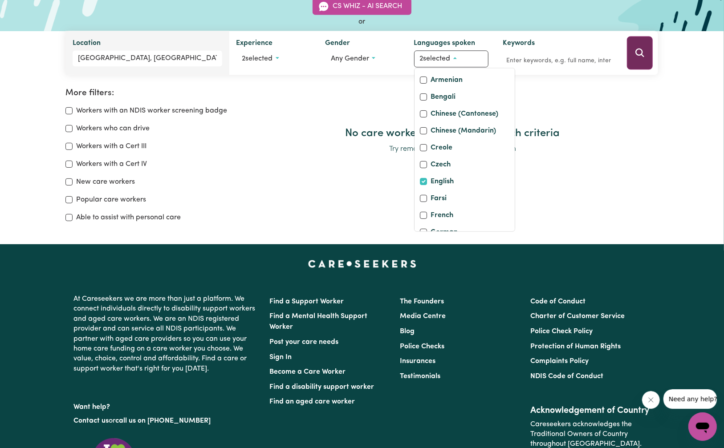
click at [636, 54] on icon "Search" at bounding box center [640, 53] width 8 height 8
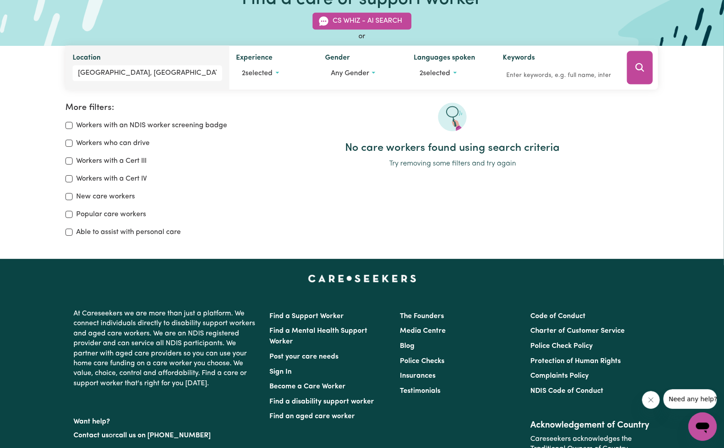
scroll to position [74, 0]
click at [271, 77] on span "2 selected" at bounding box center [257, 73] width 31 height 7
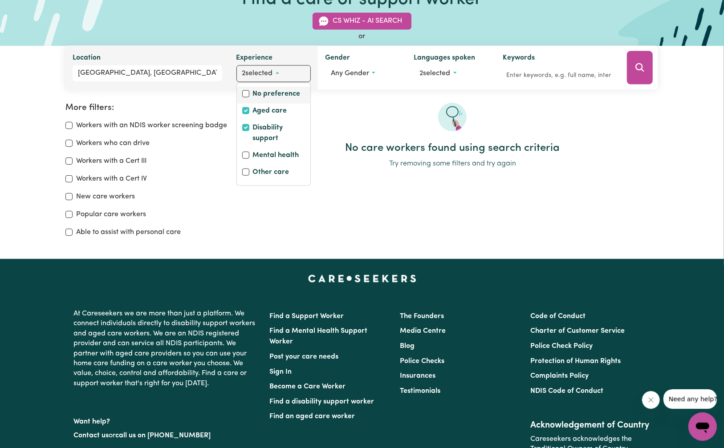
click at [269, 94] on label "No preference" at bounding box center [277, 95] width 48 height 12
click at [249, 94] on input "No preference" at bounding box center [245, 93] width 7 height 7
checkbox input "true"
checkbox input "false"
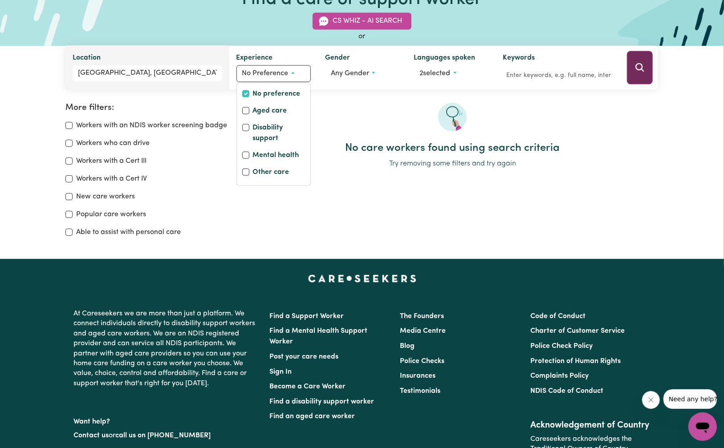
click at [647, 60] on button "Search" at bounding box center [640, 67] width 26 height 33
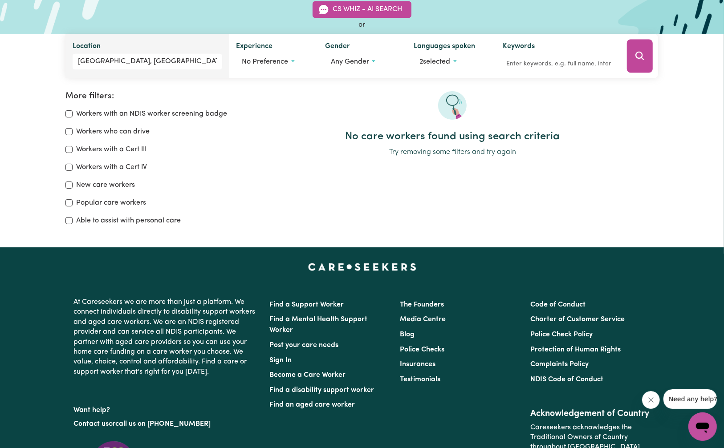
scroll to position [74, 0]
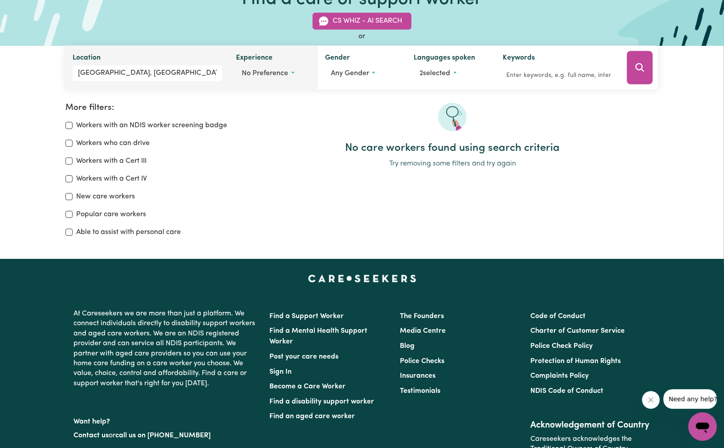
click at [265, 78] on button "No preference" at bounding box center [273, 73] width 75 height 17
click at [260, 110] on label "Aged care" at bounding box center [270, 112] width 34 height 12
click at [249, 110] on input "Aged care" at bounding box center [245, 110] width 7 height 7
checkbox input "true"
checkbox input "false"
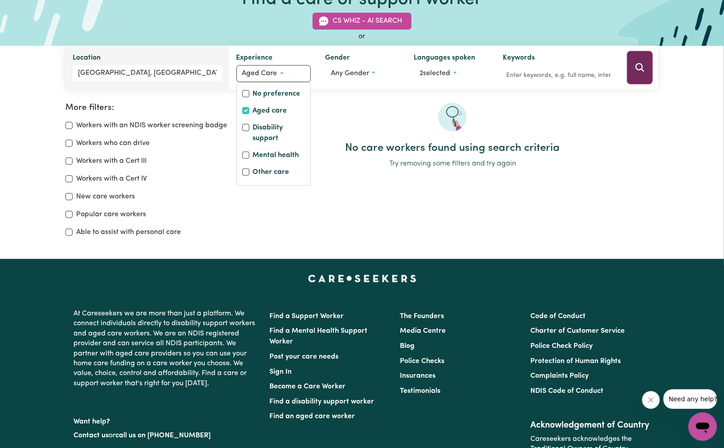
click at [644, 63] on icon "Search" at bounding box center [640, 67] width 11 height 11
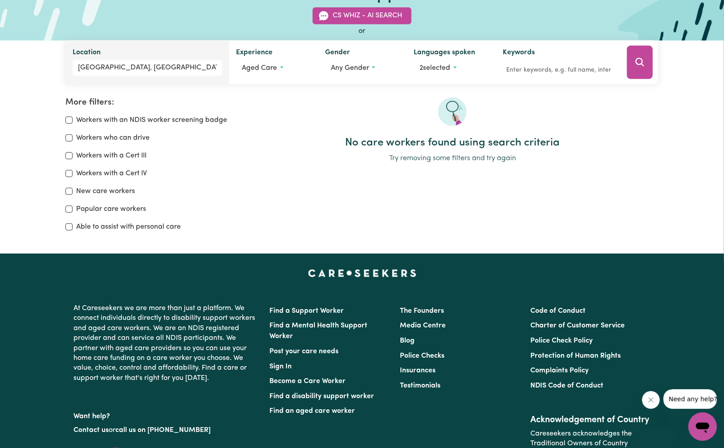
scroll to position [74, 0]
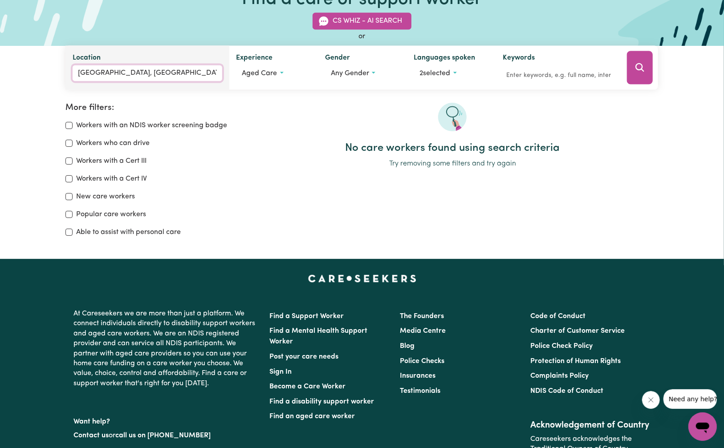
type input "[GEOGRAPHIC_DATA], [GEOGRAPHIC_DATA], 5343"
click at [136, 67] on input "[GEOGRAPHIC_DATA], [GEOGRAPHIC_DATA]" at bounding box center [147, 73] width 149 height 16
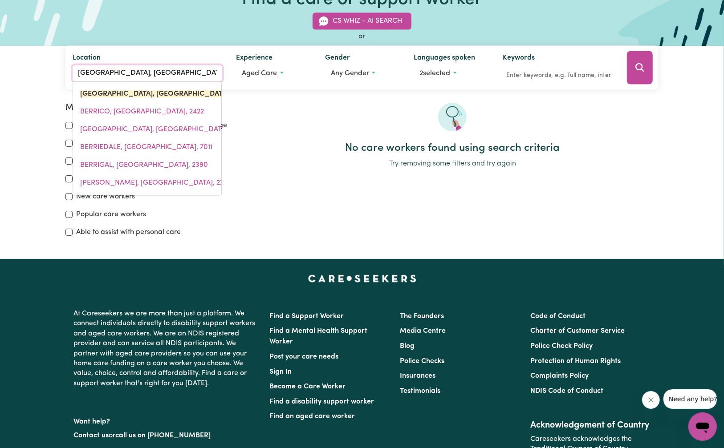
drag, startPoint x: 184, startPoint y: 75, endPoint x: -4, endPoint y: 93, distance: 188.8
click at [0, 93] on html "Menu About us How it works Safety & resources Blog AI Worker Match Post a job F…" at bounding box center [362, 270] width 724 height 688
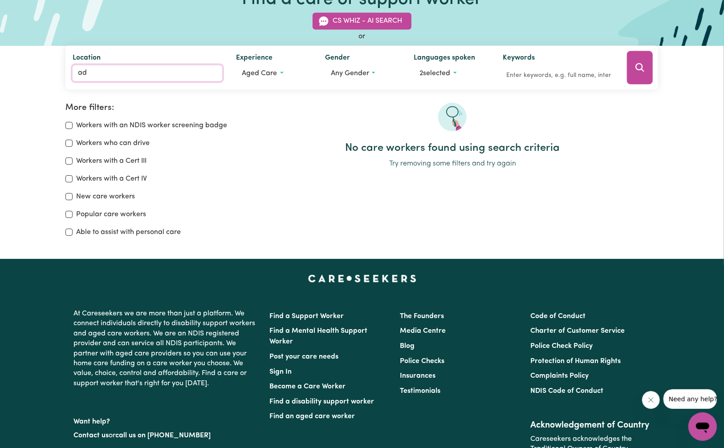
type input "ade"
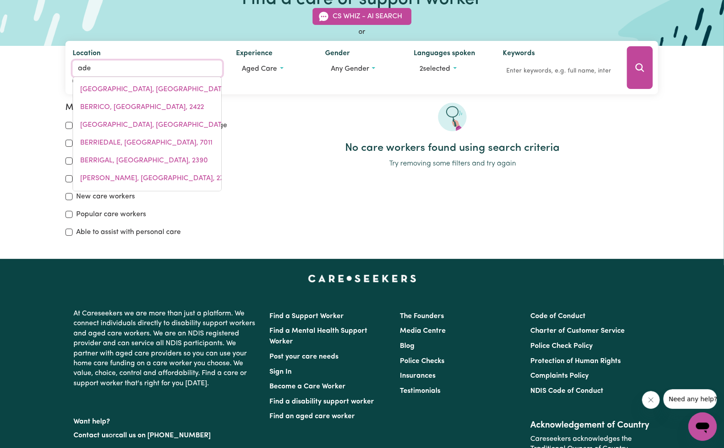
type input "adeLAIDE, [GEOGRAPHIC_DATA], 5000"
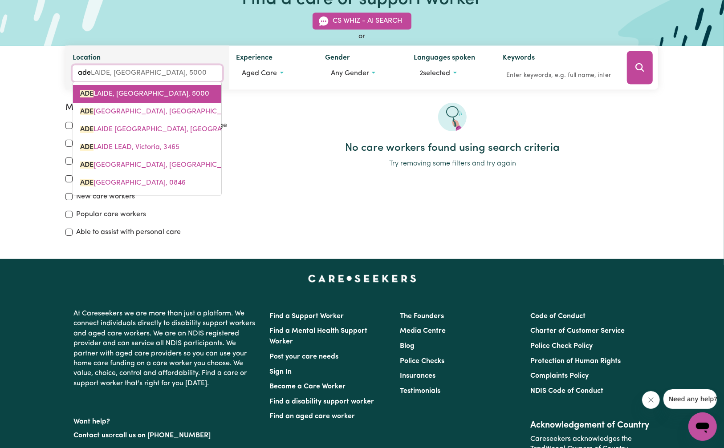
click at [154, 94] on span "ADE LAIDE, [GEOGRAPHIC_DATA], 5000" at bounding box center [144, 94] width 129 height 7
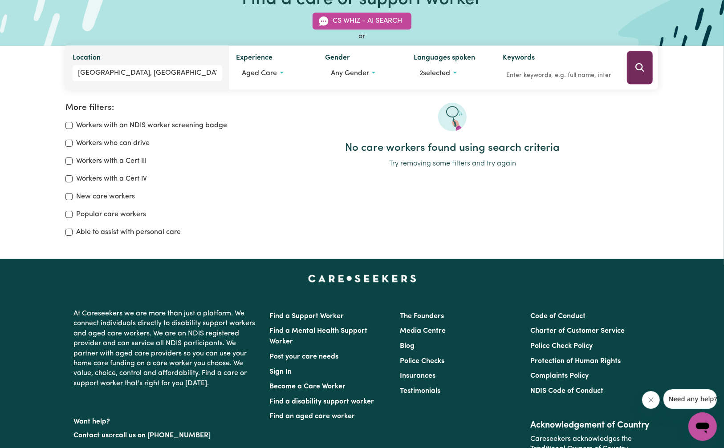
click at [639, 72] on icon "Search" at bounding box center [640, 67] width 11 height 11
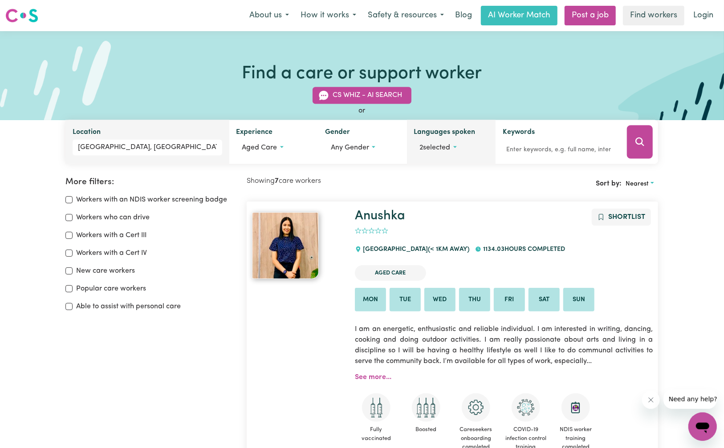
click at [456, 148] on button "2 selected" at bounding box center [451, 148] width 75 height 17
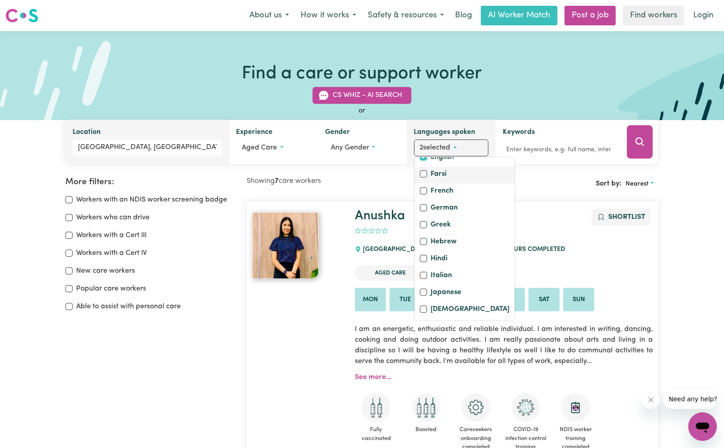
scroll to position [178, 0]
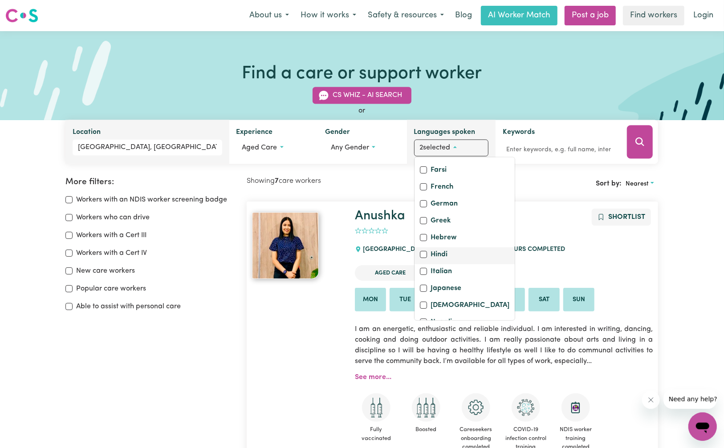
click at [426, 262] on div "Hindi" at bounding box center [465, 255] width 90 height 12
click at [421, 258] on input "Hindi" at bounding box center [423, 254] width 7 height 7
checkbox input "true"
click at [645, 137] on button "Search" at bounding box center [640, 142] width 26 height 33
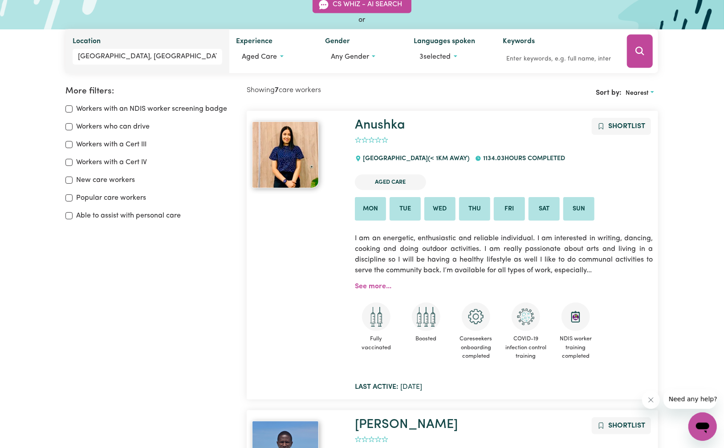
scroll to position [89, 0]
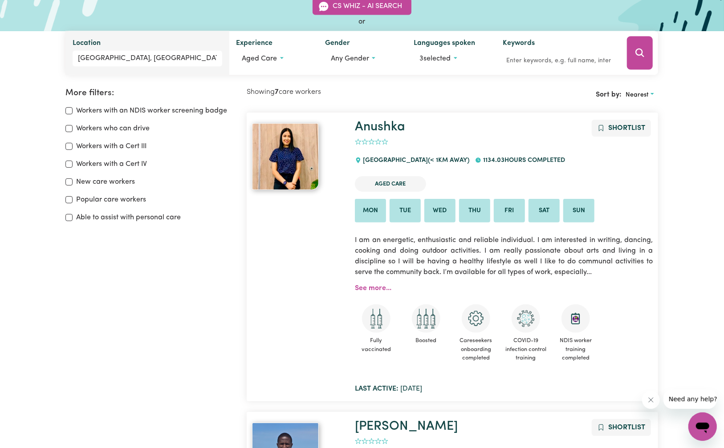
click at [288, 156] on img at bounding box center [285, 156] width 67 height 67
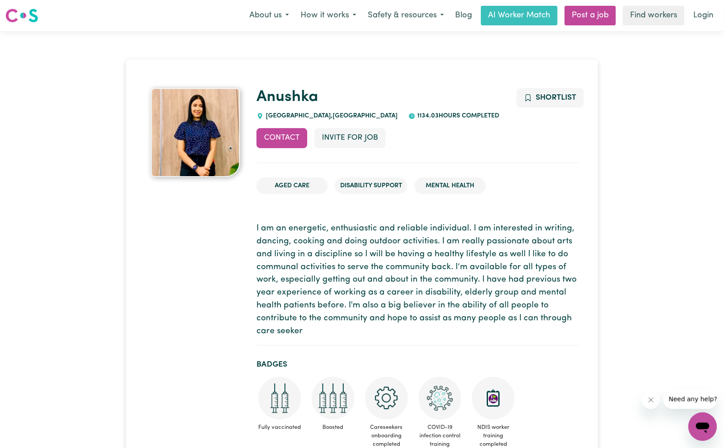
click at [208, 136] on img at bounding box center [195, 132] width 89 height 89
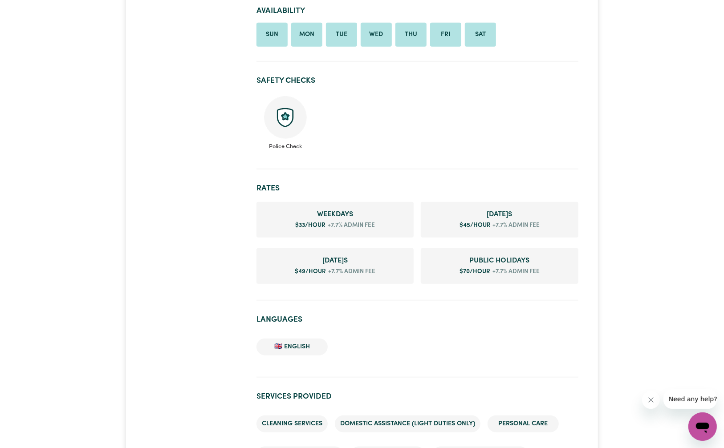
scroll to position [519, 0]
